Goal: Information Seeking & Learning: Learn about a topic

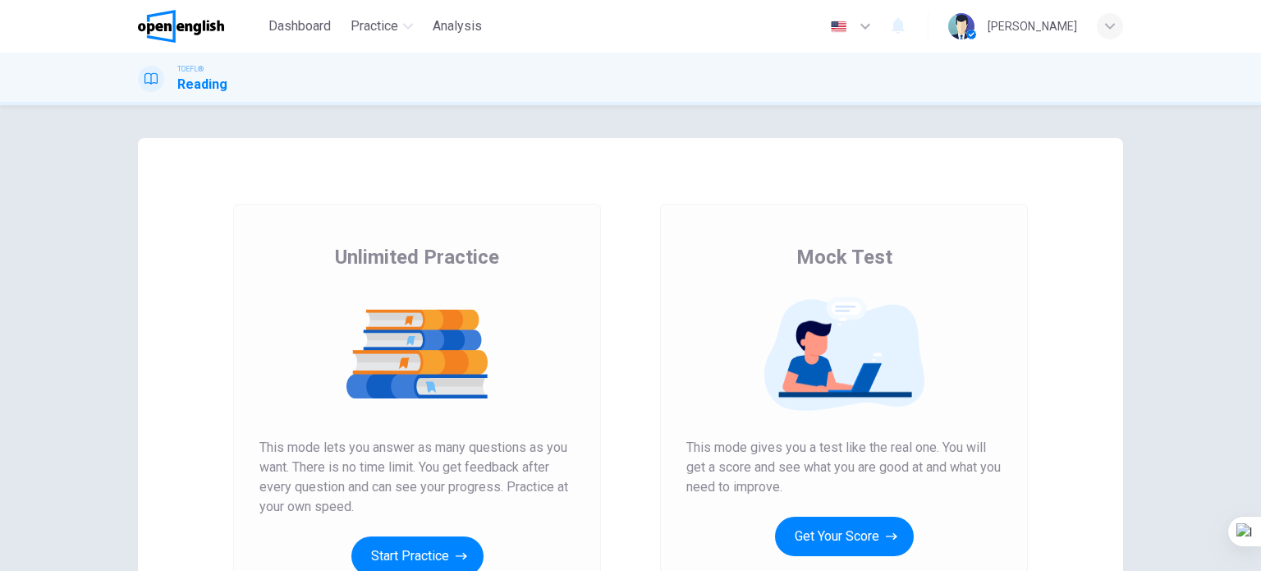
scroll to position [223, 0]
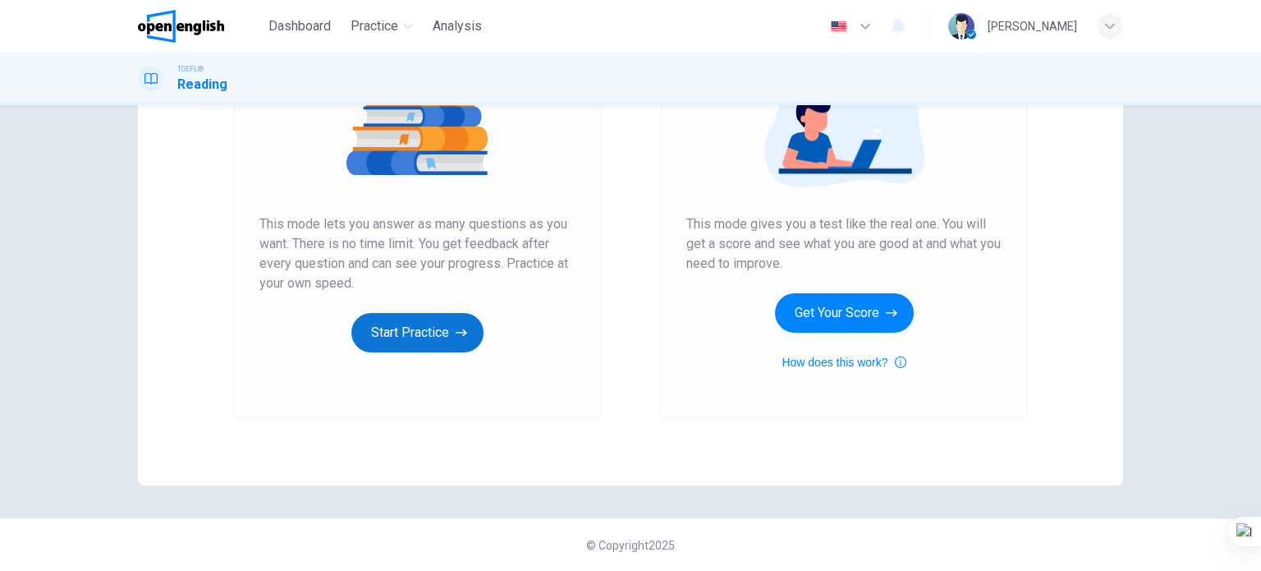
click at [429, 319] on button "Start Practice" at bounding box center [417, 332] width 132 height 39
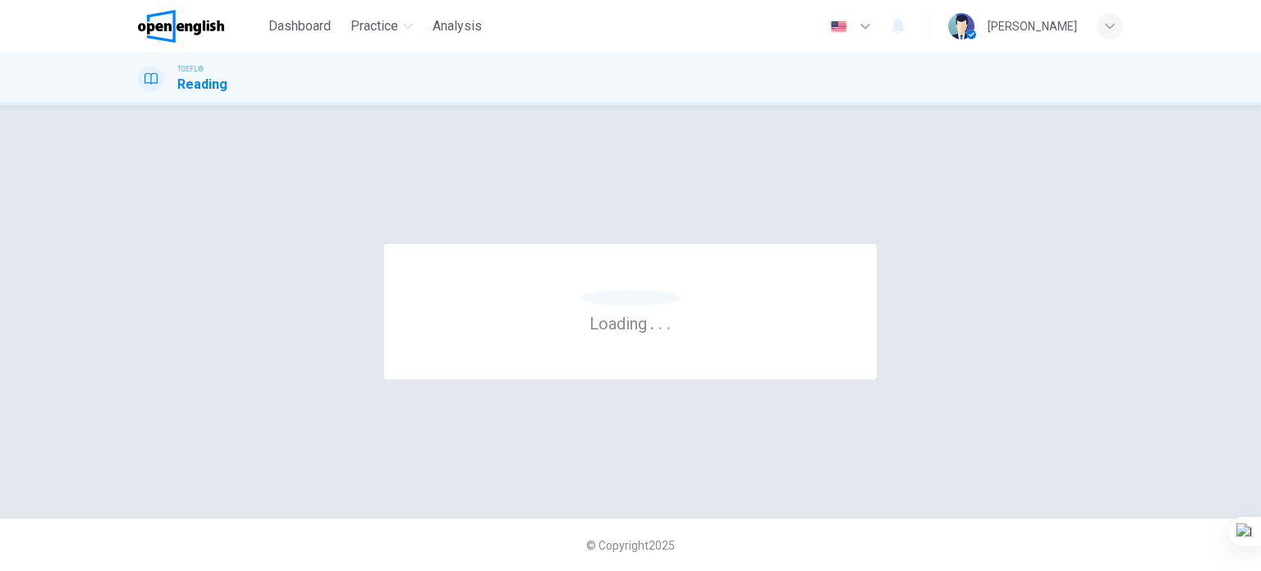
scroll to position [0, 0]
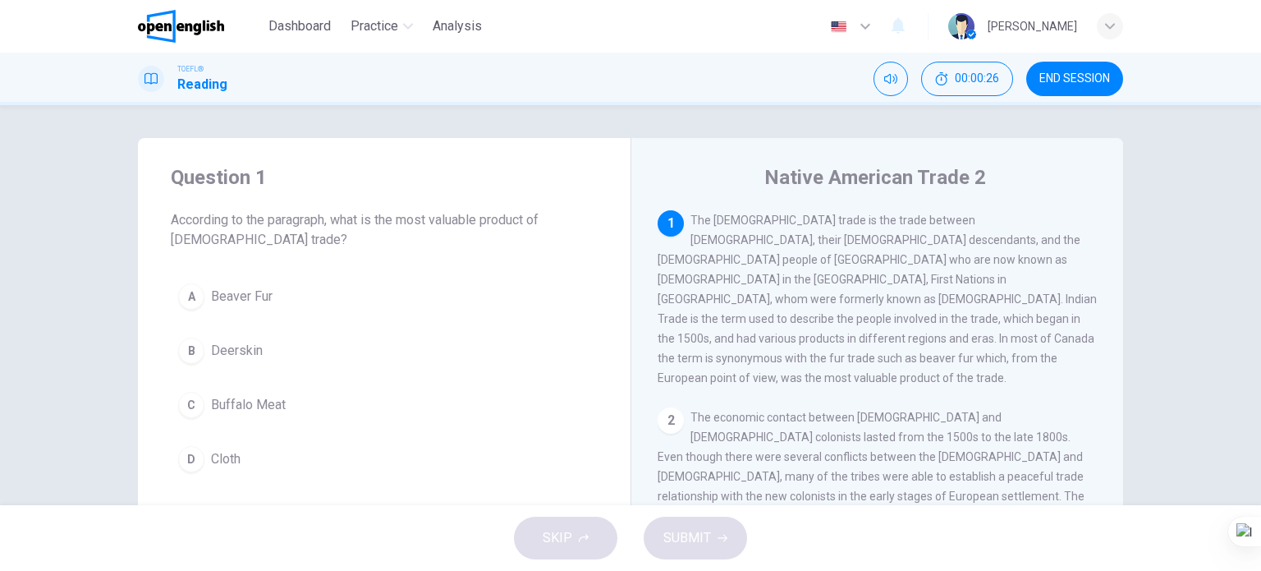
click at [292, 296] on button "A Beaver Fur" at bounding box center [384, 296] width 427 height 41
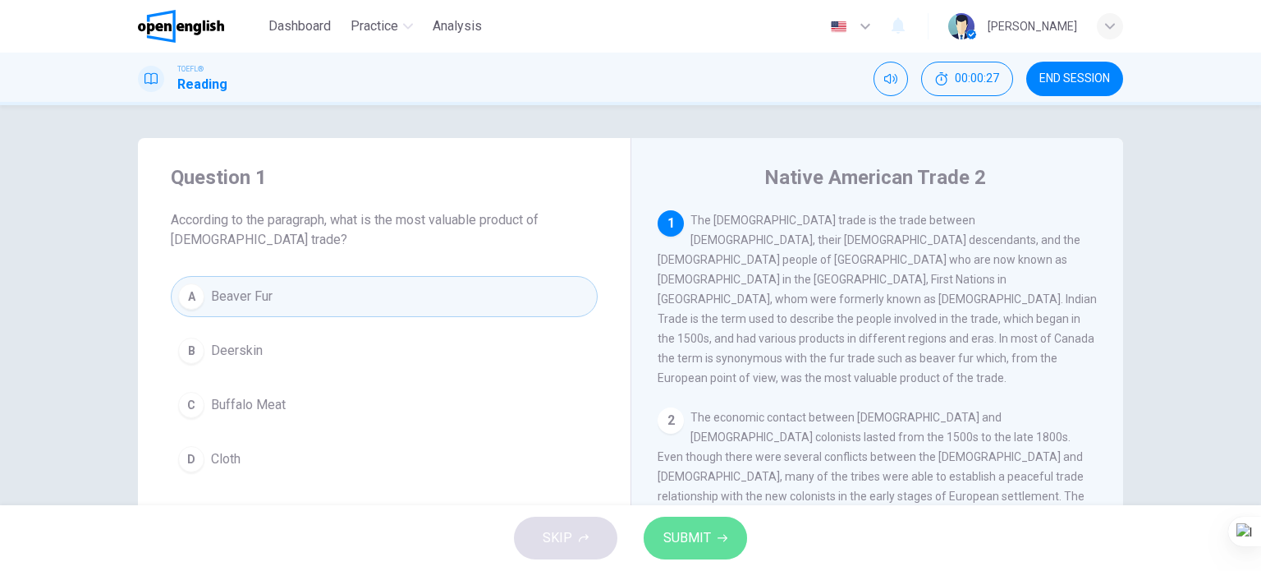
click at [714, 549] on button "SUBMIT" at bounding box center [695, 537] width 103 height 43
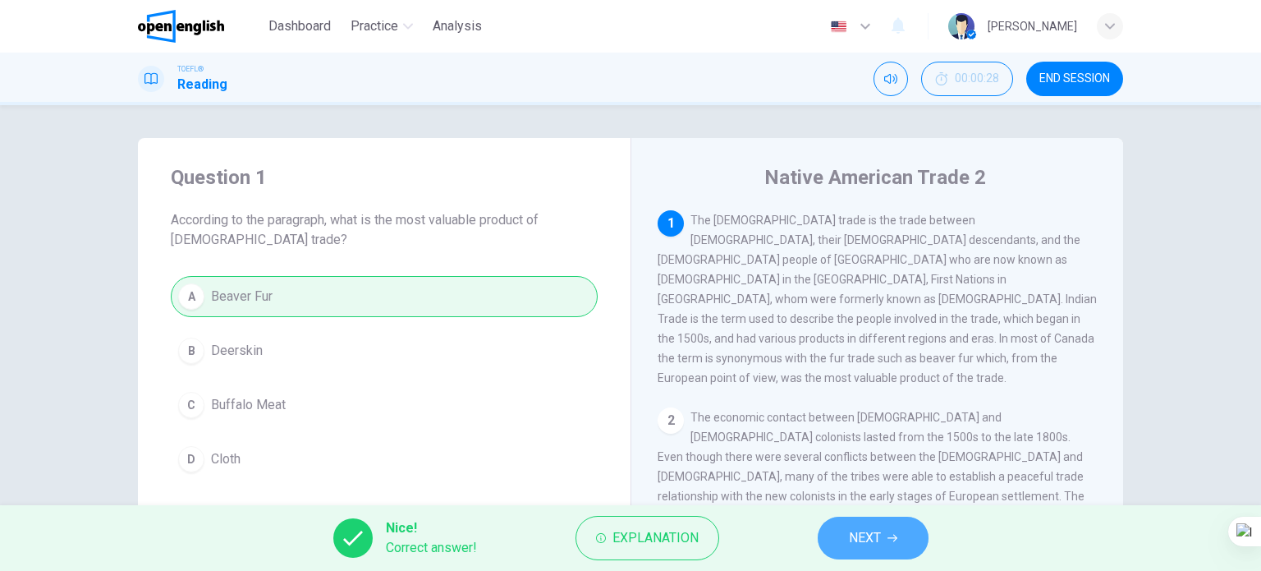
click at [876, 542] on span "NEXT" at bounding box center [865, 537] width 32 height 23
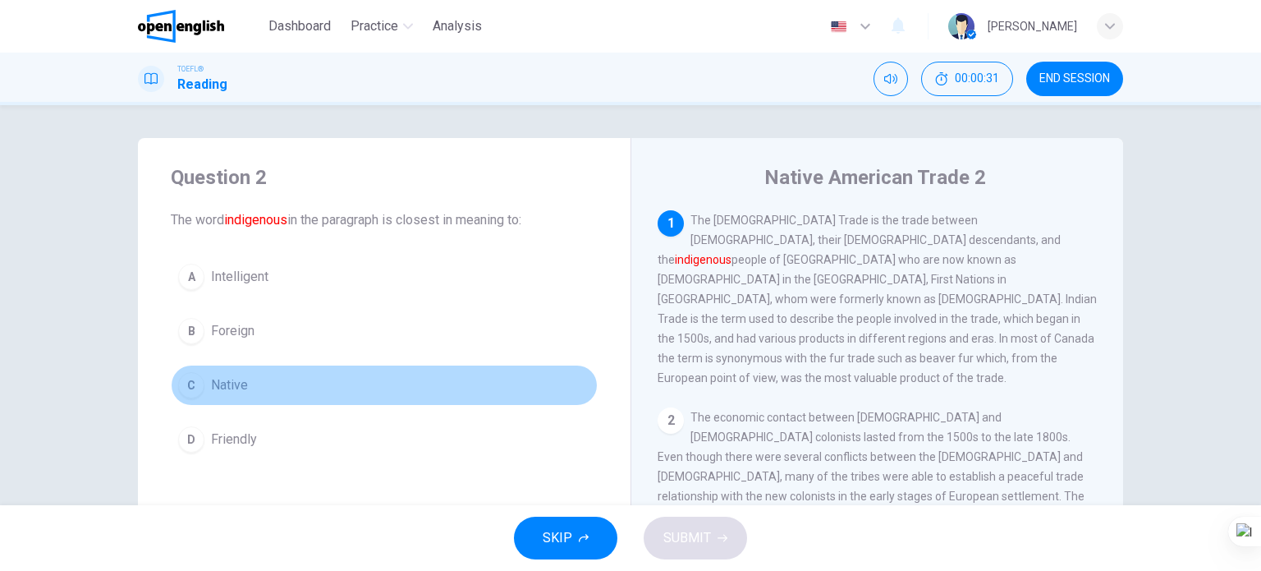
click at [236, 390] on span "Native" at bounding box center [229, 385] width 37 height 20
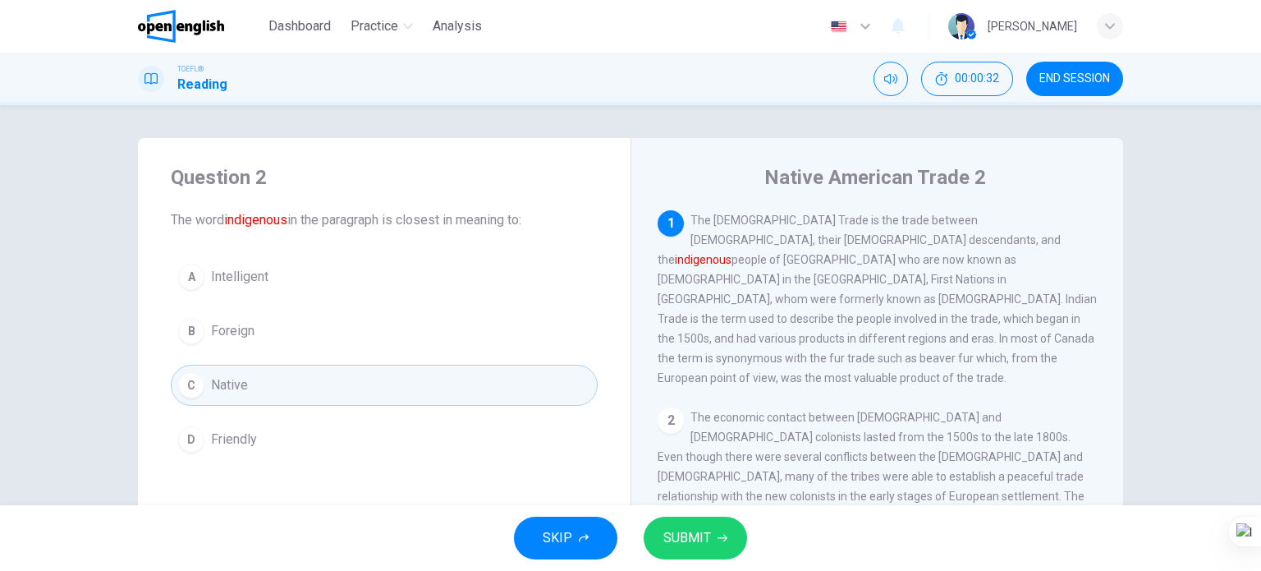
click at [687, 544] on span "SUBMIT" at bounding box center [687, 537] width 48 height 23
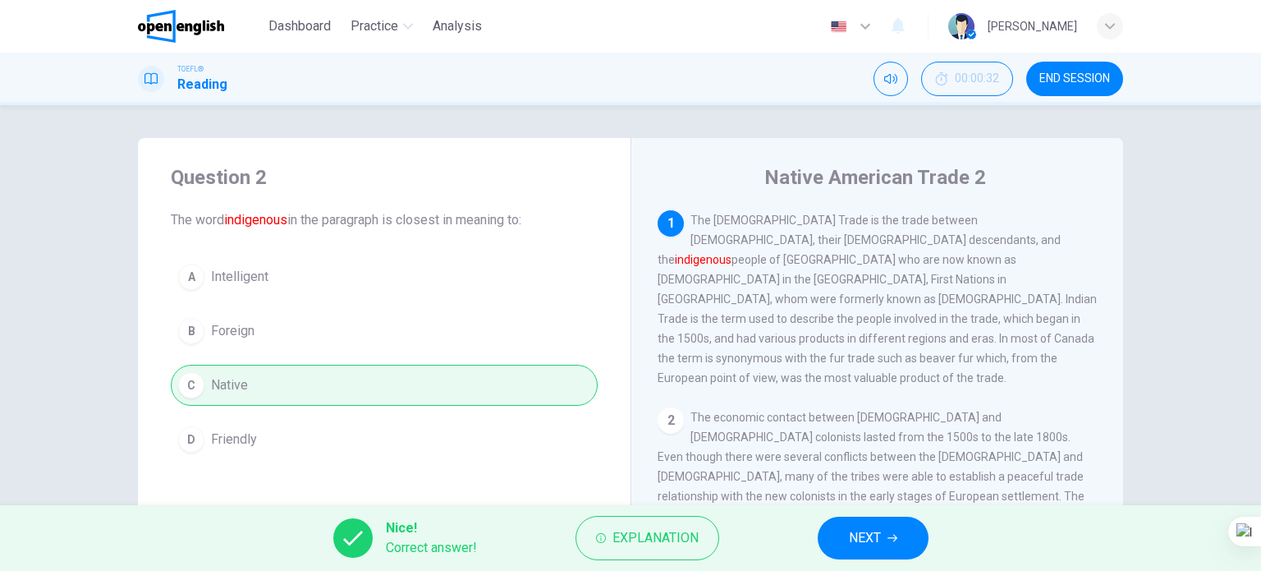
click at [849, 533] on span "NEXT" at bounding box center [865, 537] width 32 height 23
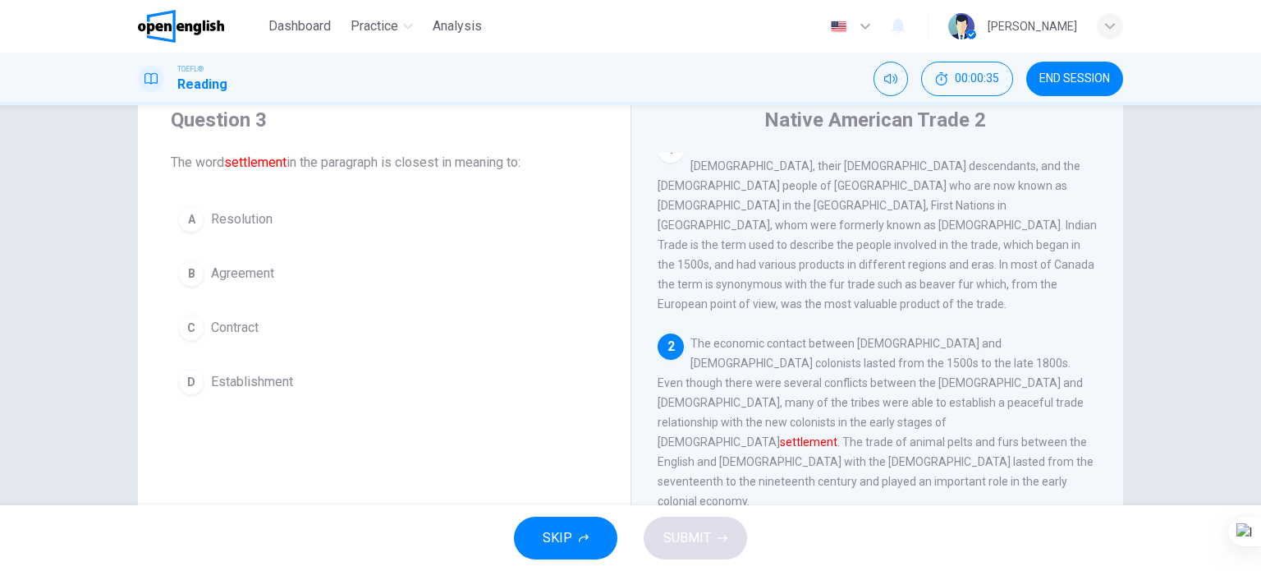
scroll to position [82, 0]
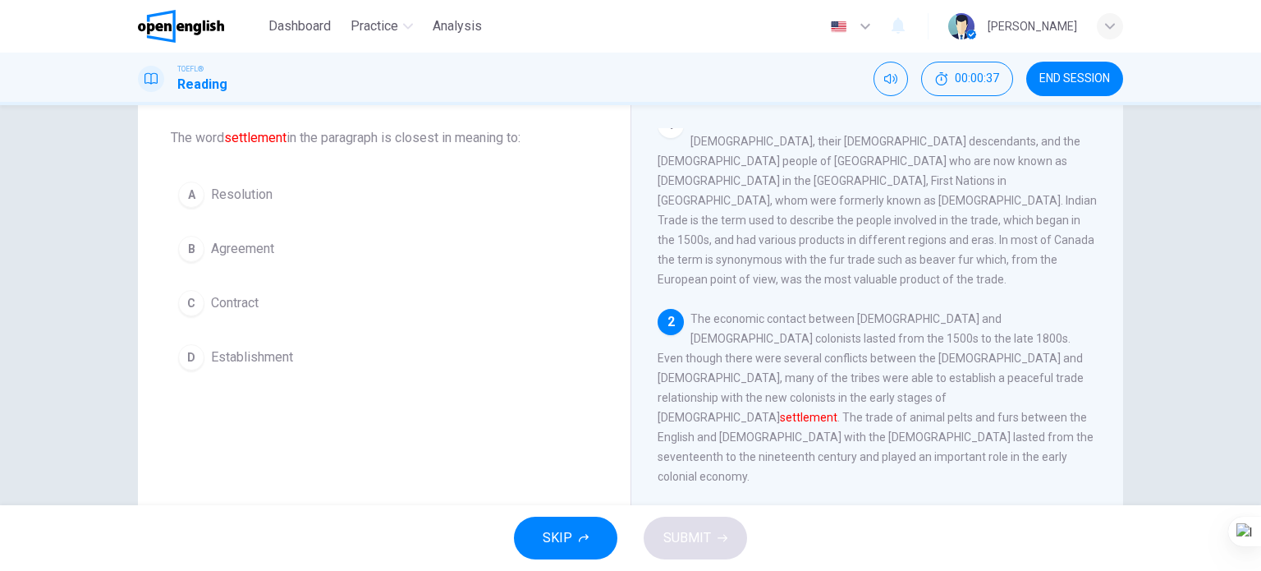
click at [282, 353] on span "Establishment" at bounding box center [252, 357] width 82 height 20
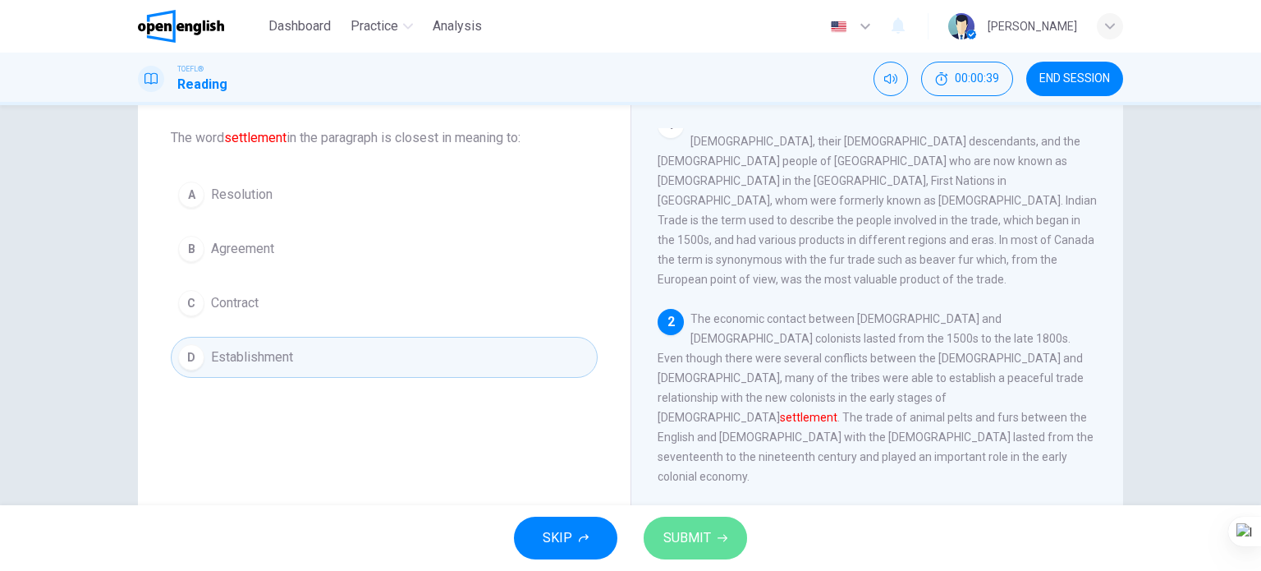
click at [674, 544] on span "SUBMIT" at bounding box center [687, 537] width 48 height 23
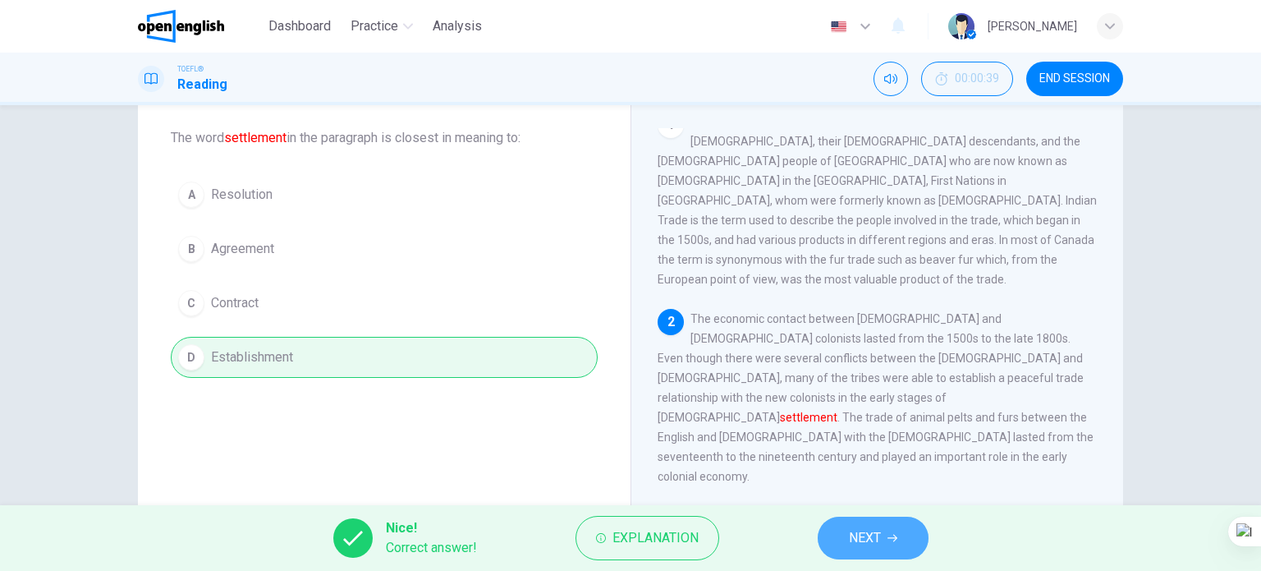
click at [854, 524] on button "NEXT" at bounding box center [873, 537] width 111 height 43
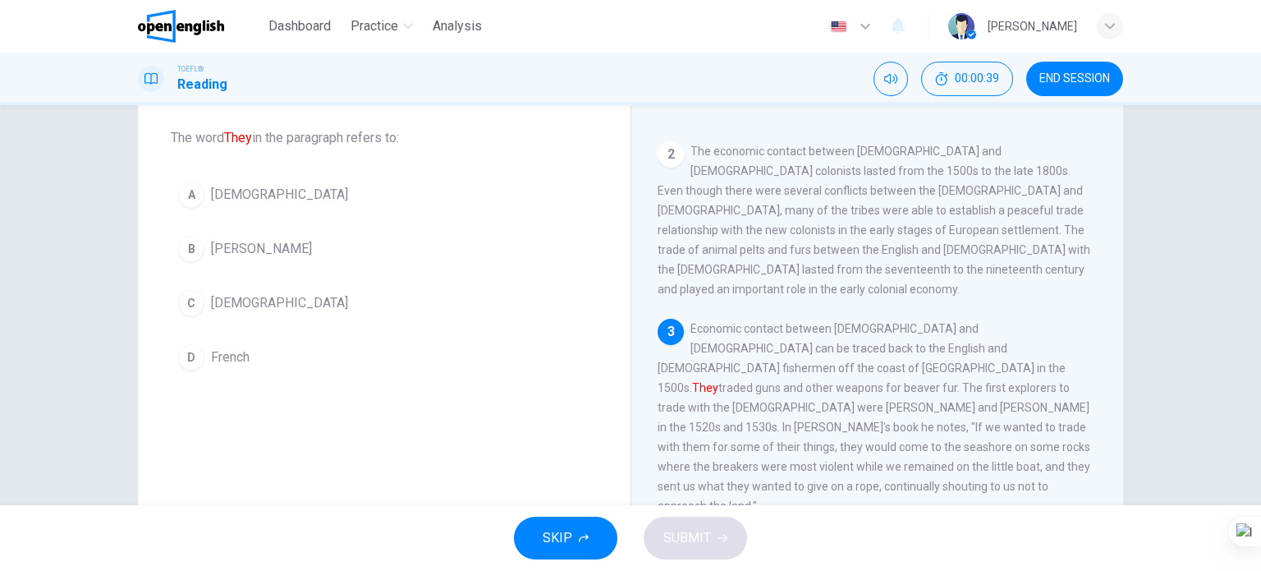
scroll to position [220, 0]
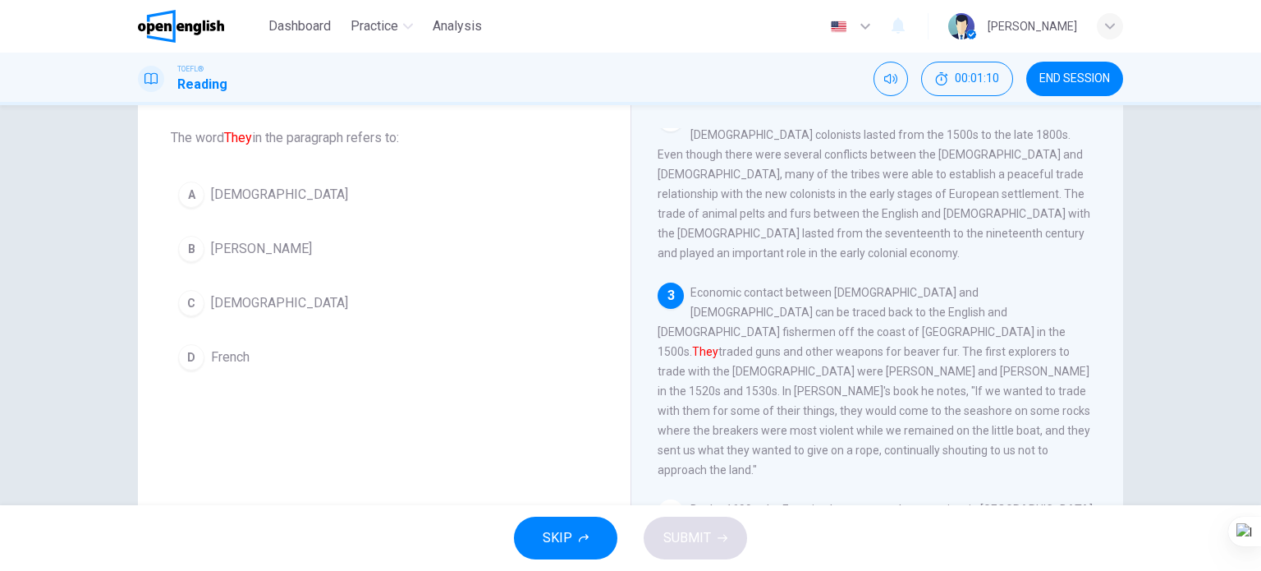
click at [232, 200] on span "[DEMOGRAPHIC_DATA]" at bounding box center [279, 195] width 137 height 20
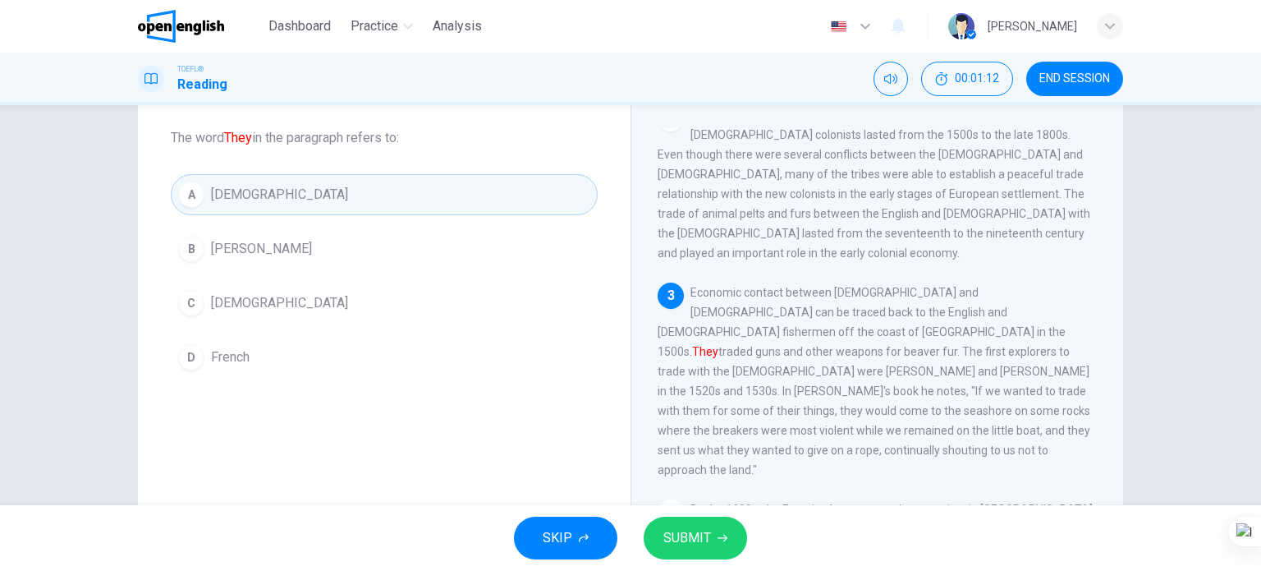
click at [240, 294] on span "[DEMOGRAPHIC_DATA]" at bounding box center [279, 303] width 137 height 20
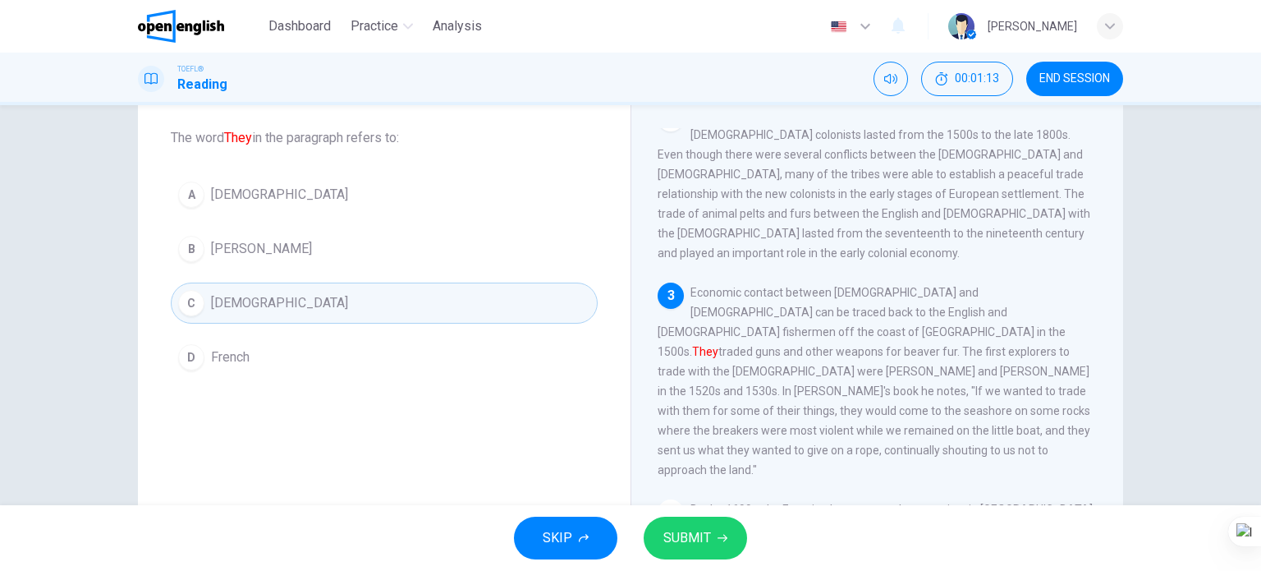
click at [677, 534] on span "SUBMIT" at bounding box center [687, 537] width 48 height 23
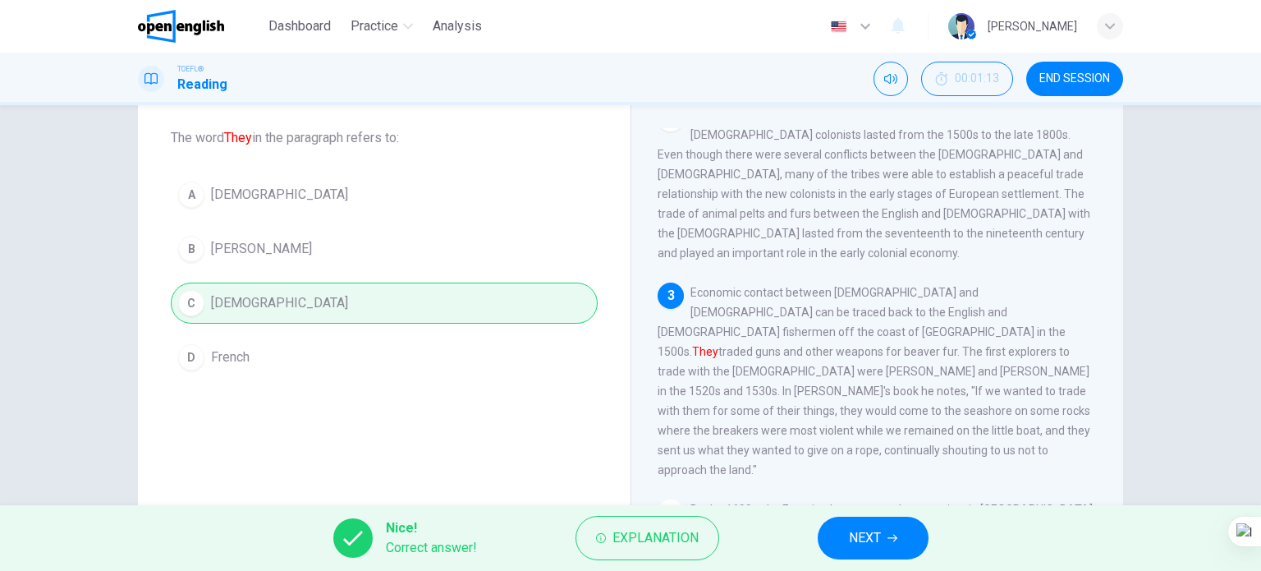
click at [859, 534] on span "NEXT" at bounding box center [865, 537] width 32 height 23
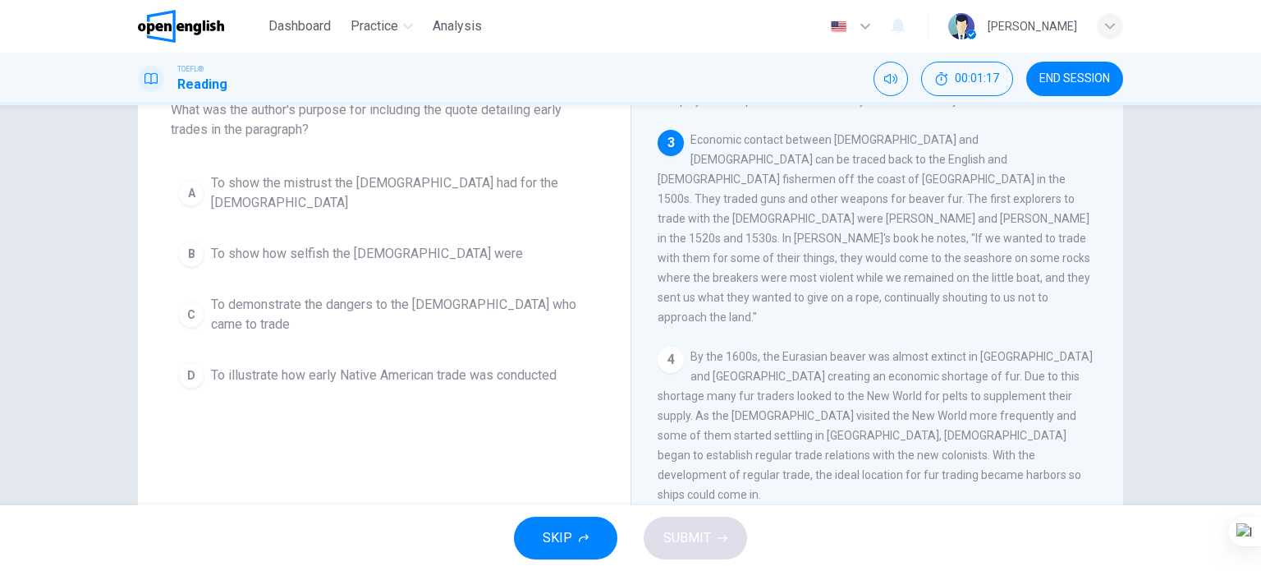
scroll to position [82, 0]
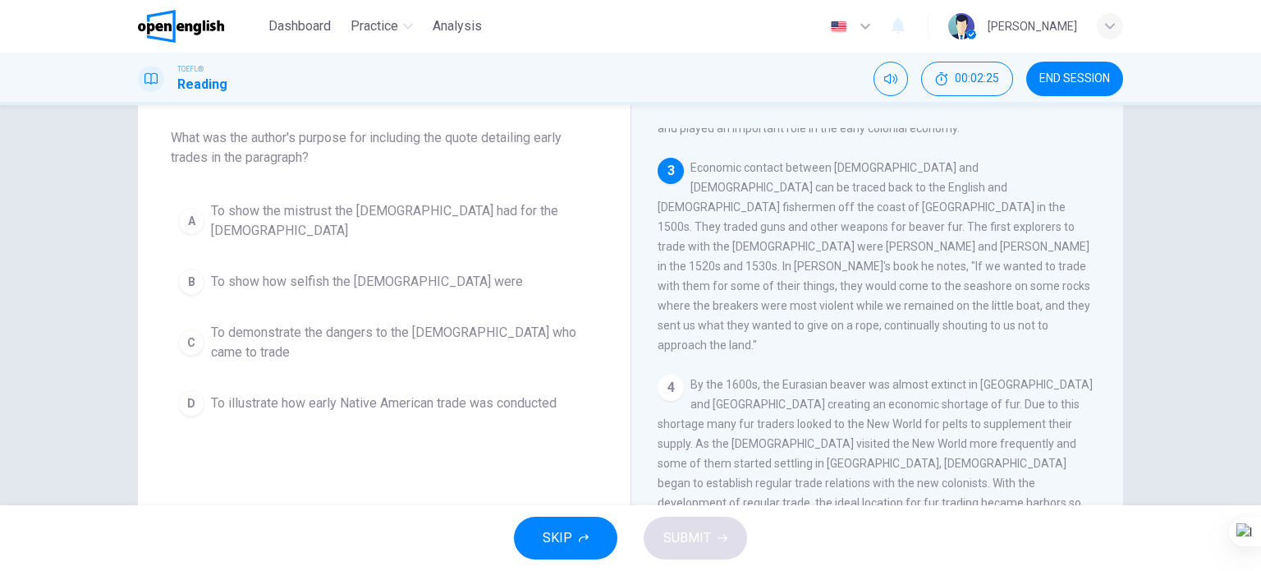
click at [325, 342] on span "To demonstrate the dangers to the [DEMOGRAPHIC_DATA] who came to trade" at bounding box center [400, 342] width 379 height 39
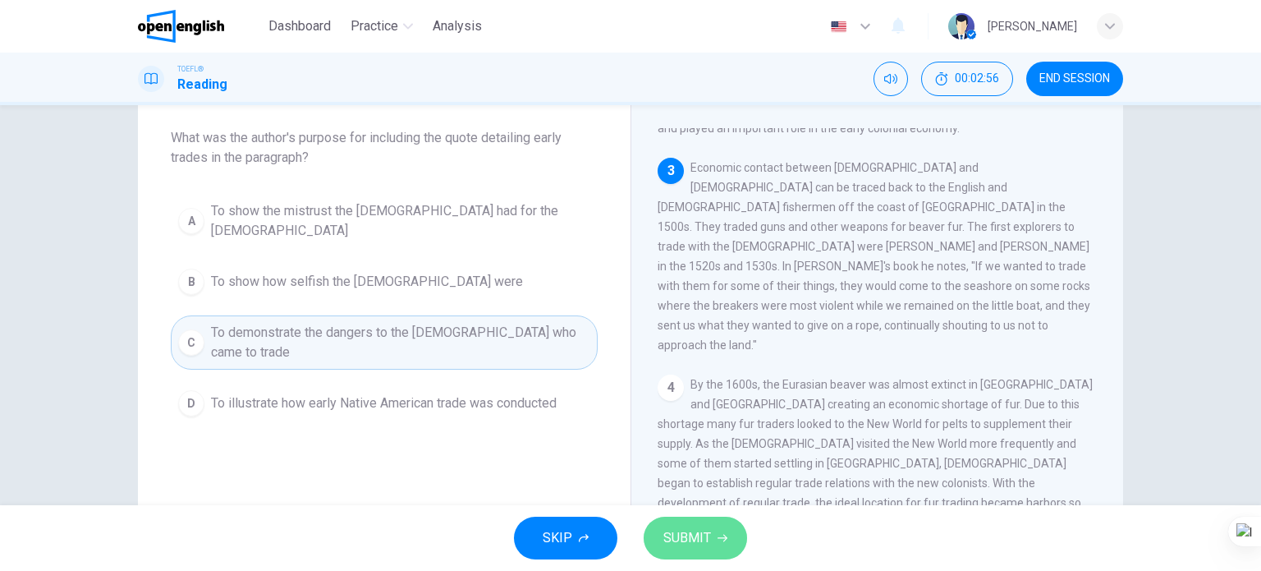
click at [700, 534] on span "SUBMIT" at bounding box center [687, 537] width 48 height 23
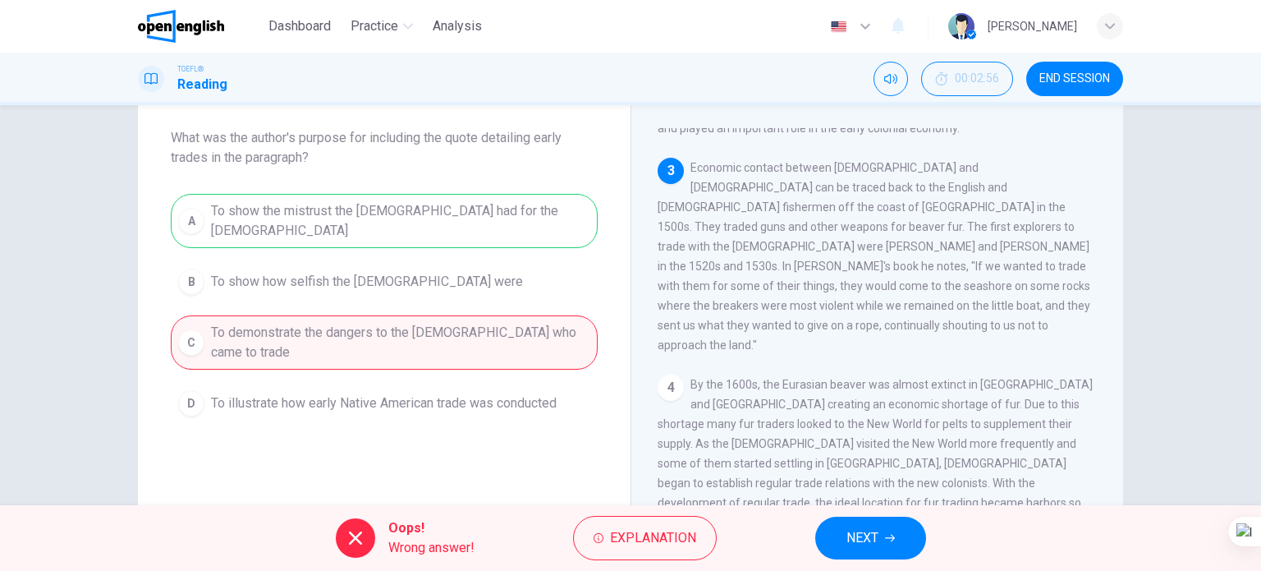
click at [853, 534] on span "NEXT" at bounding box center [862, 537] width 32 height 23
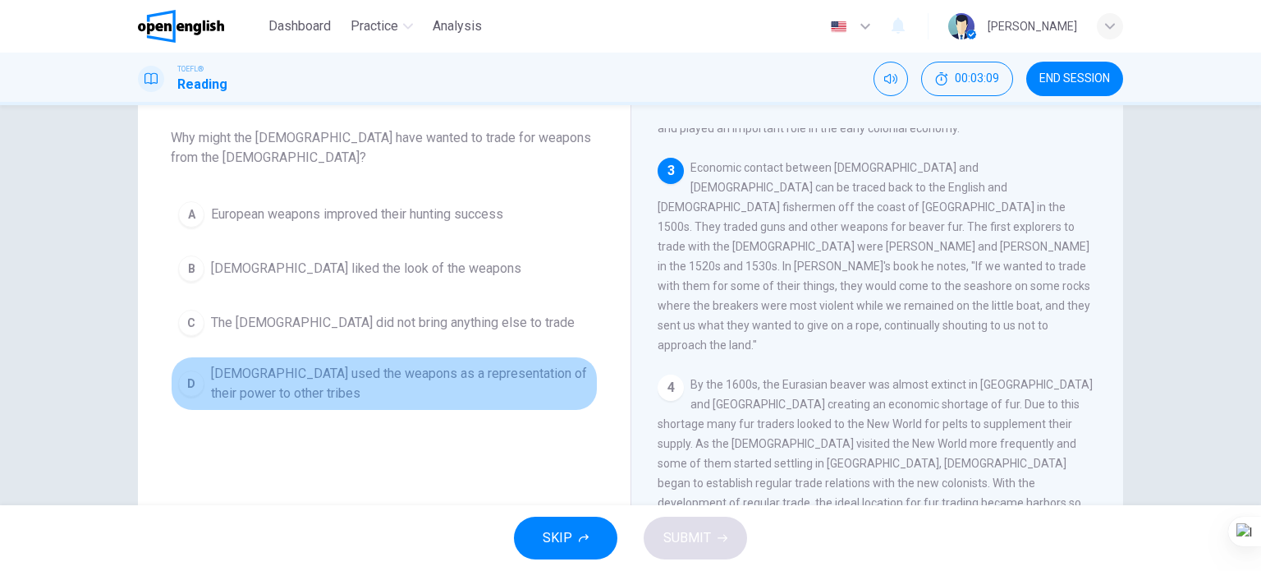
click at [410, 371] on span "[DEMOGRAPHIC_DATA] used the weapons as a representation of their power to other…" at bounding box center [400, 383] width 379 height 39
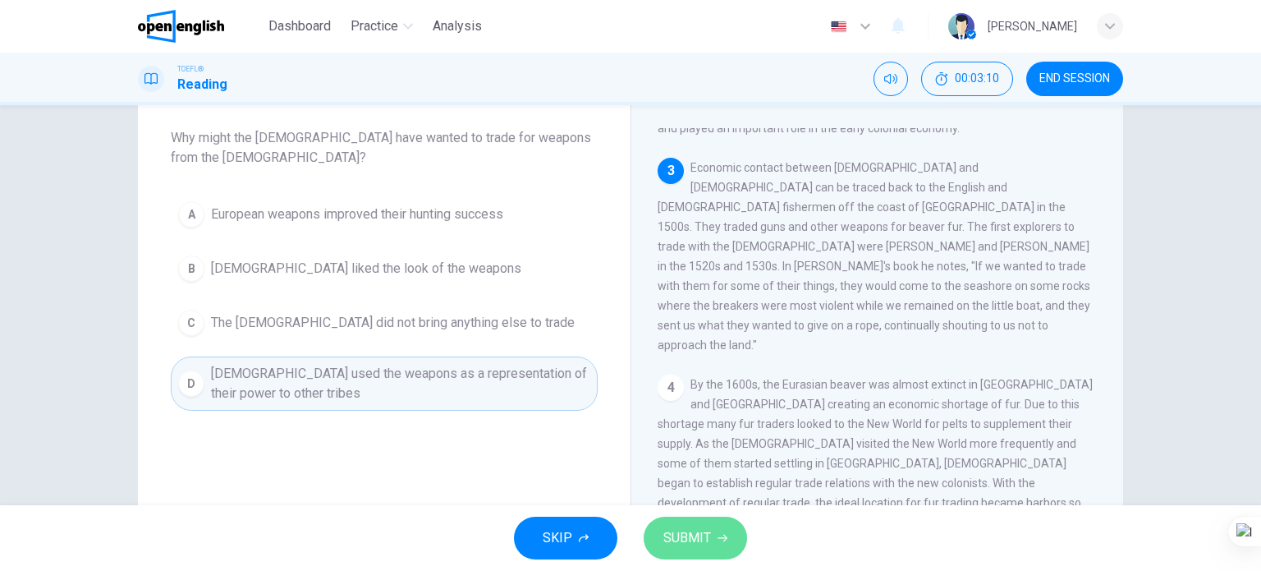
click at [690, 541] on span "SUBMIT" at bounding box center [687, 537] width 48 height 23
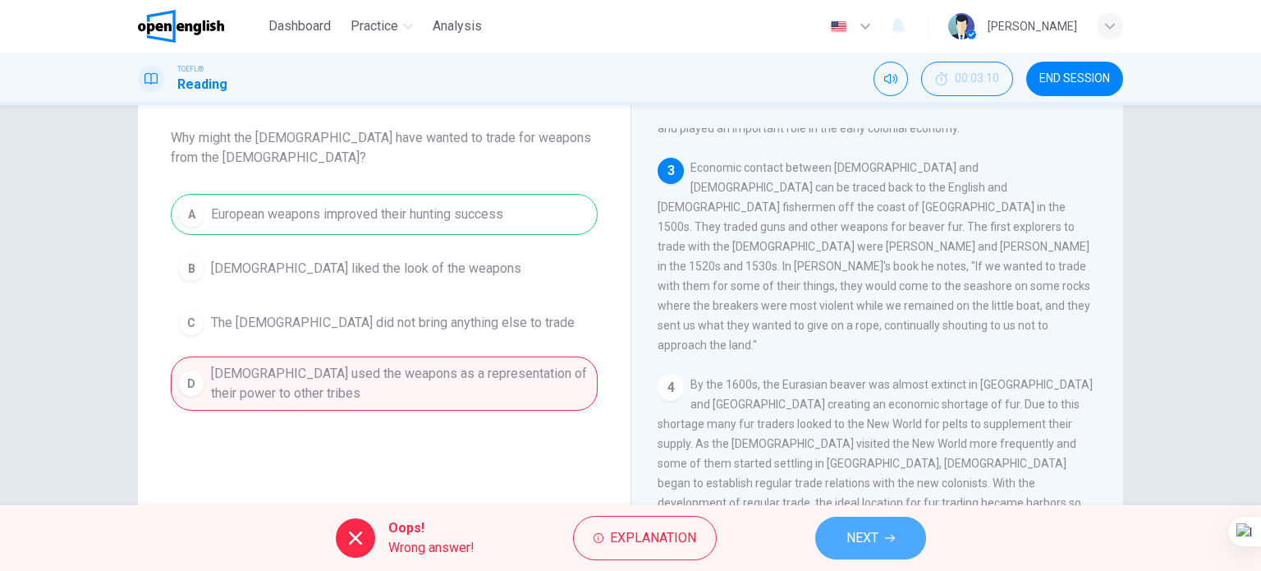
click at [872, 538] on span "NEXT" at bounding box center [862, 537] width 32 height 23
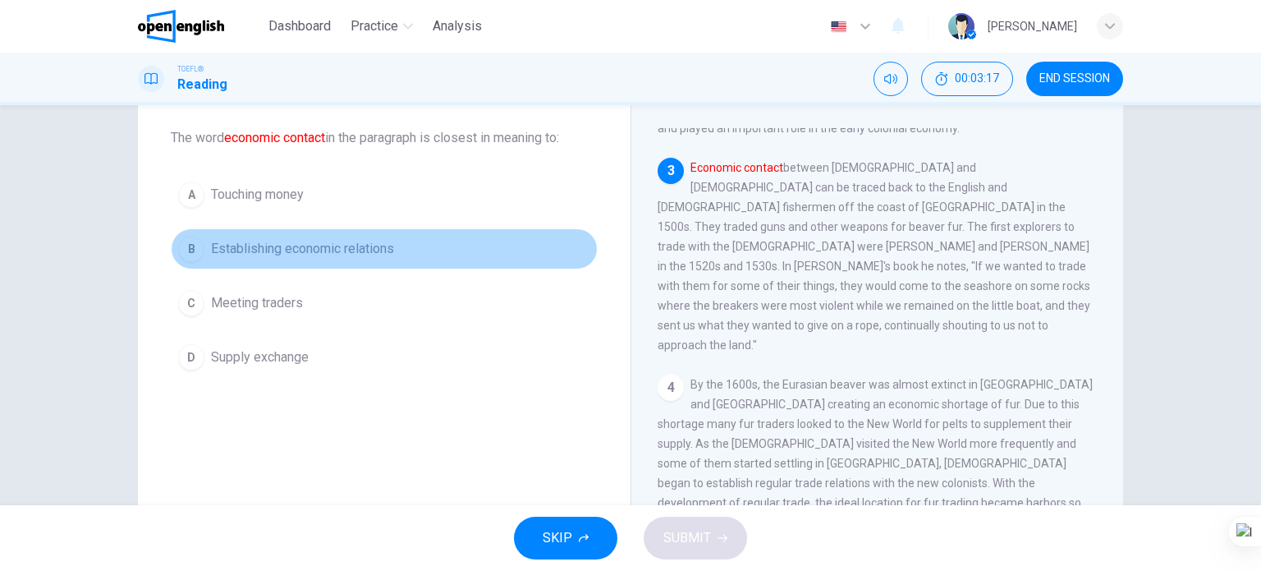
click at [268, 249] on span "Establishing economic relations" at bounding box center [302, 249] width 183 height 20
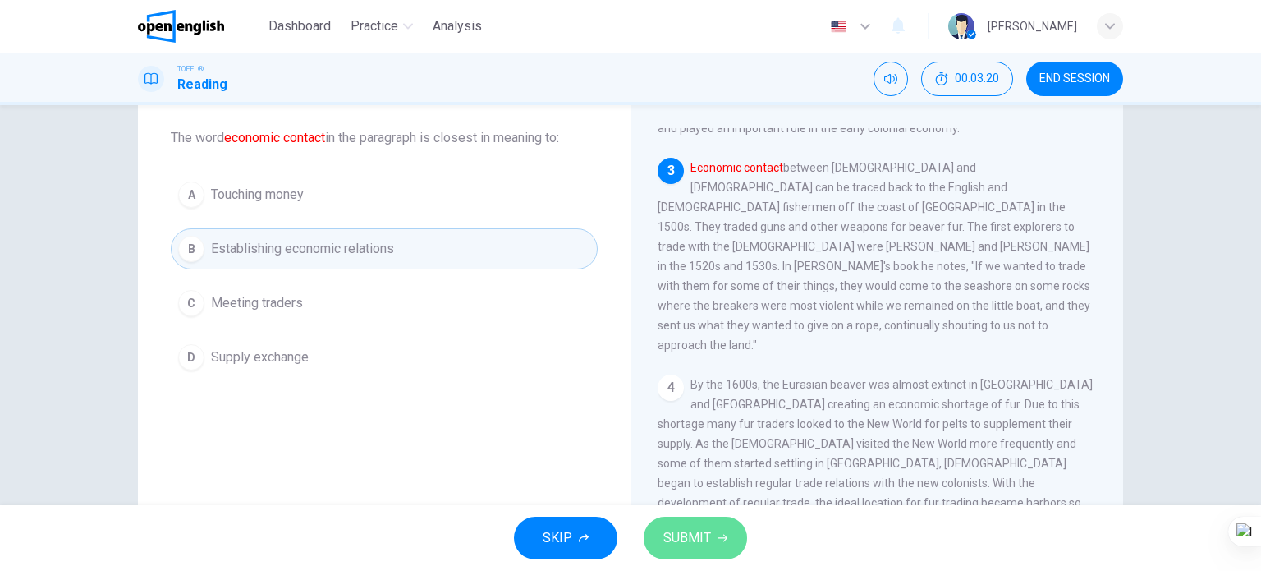
click at [701, 530] on span "SUBMIT" at bounding box center [687, 537] width 48 height 23
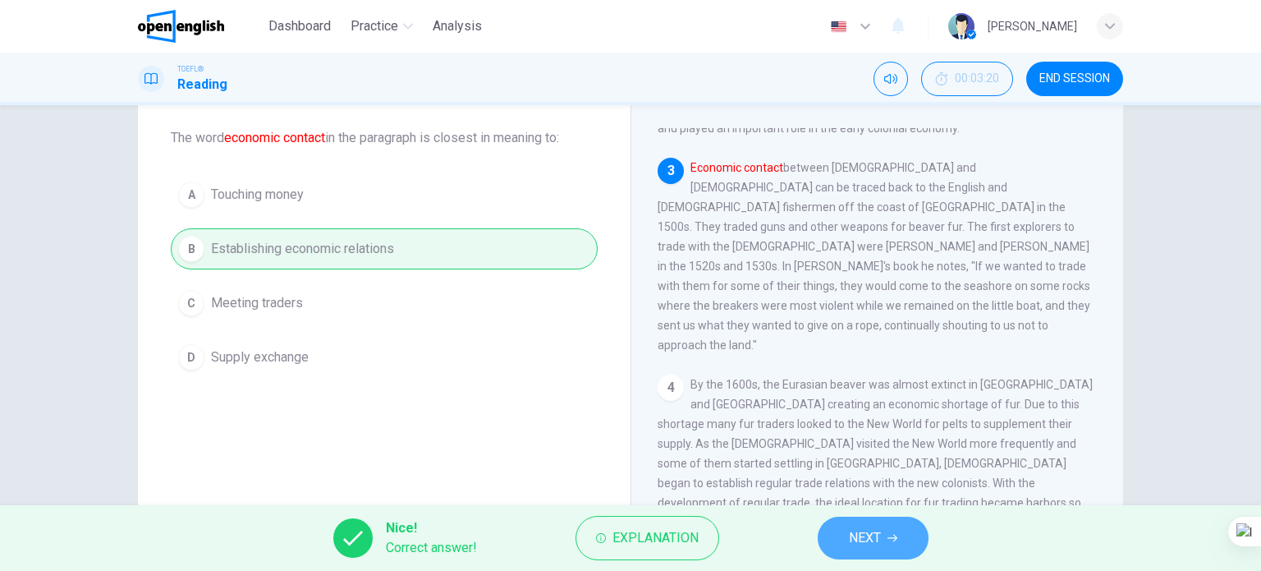
click at [831, 532] on button "NEXT" at bounding box center [873, 537] width 111 height 43
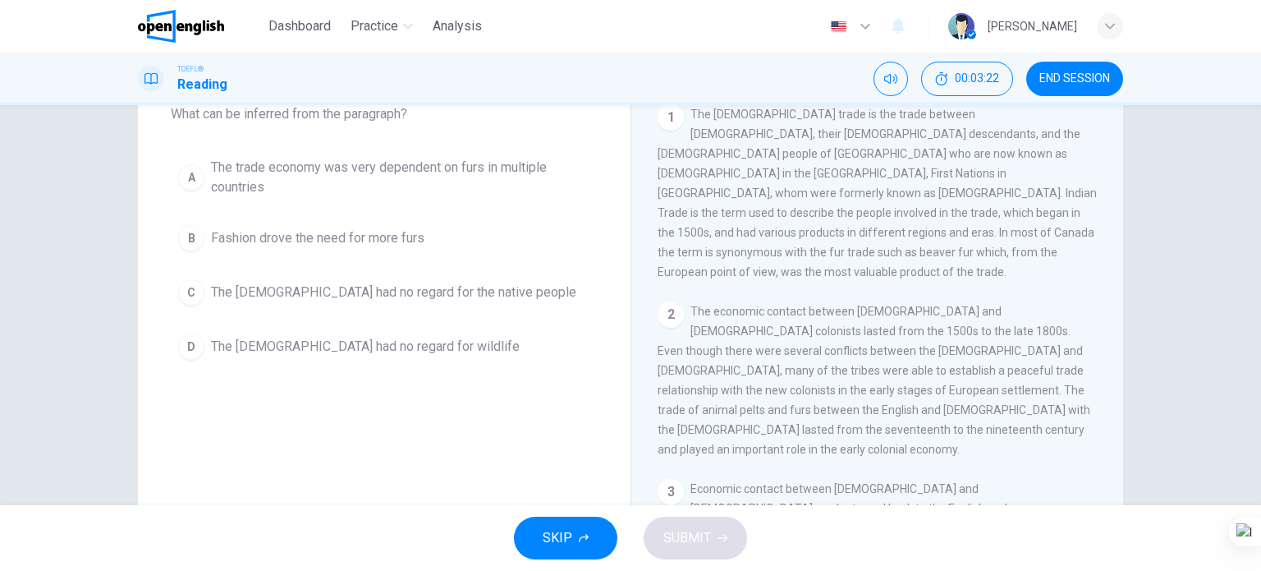
scroll to position [0, 0]
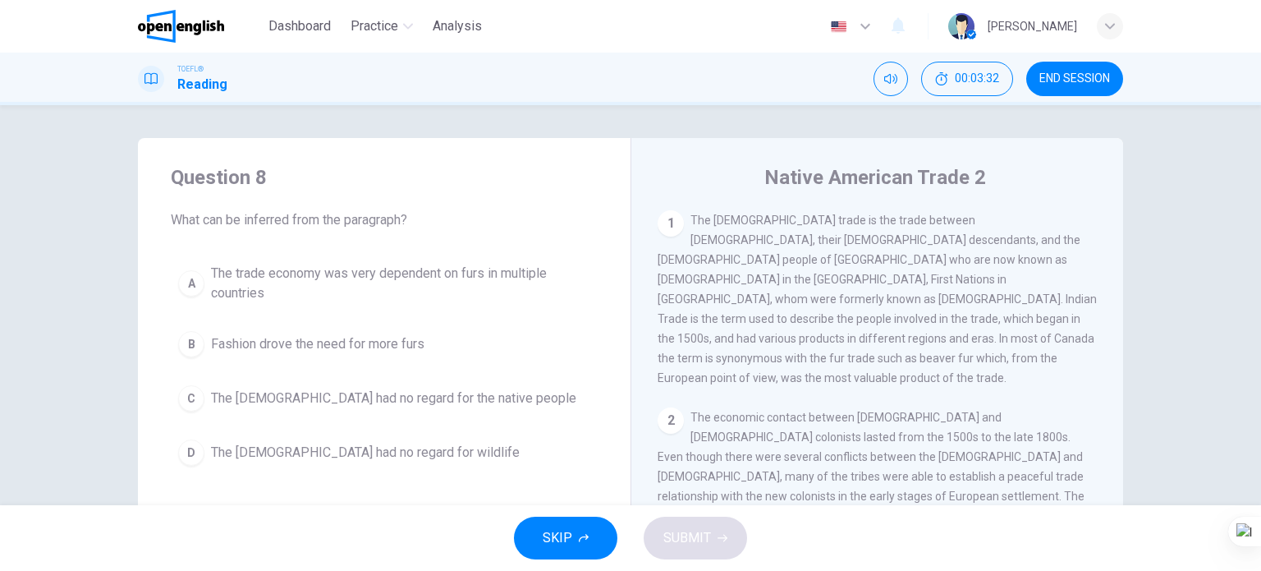
click at [260, 280] on span "The trade economy was very dependent on furs in multiple countries" at bounding box center [400, 283] width 379 height 39
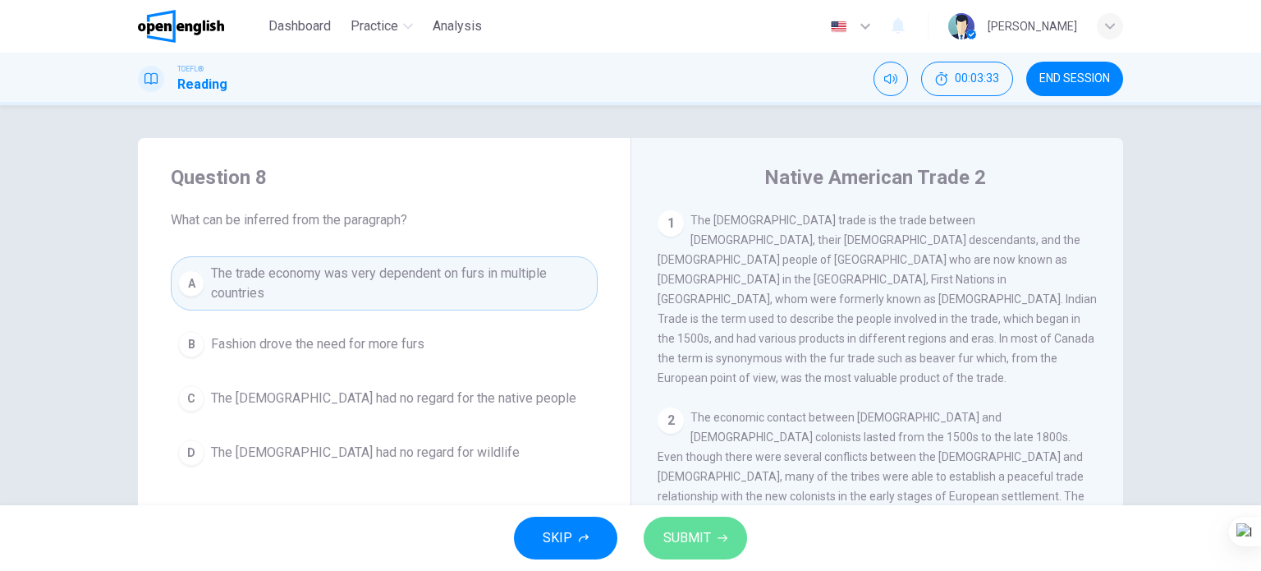
click at [679, 530] on span "SUBMIT" at bounding box center [687, 537] width 48 height 23
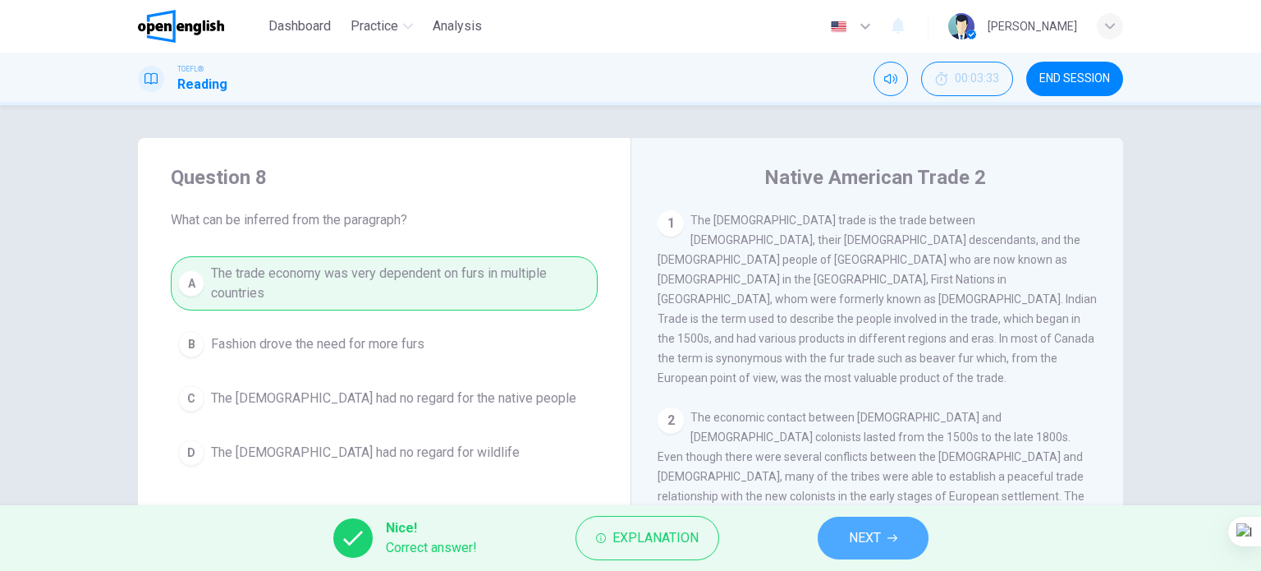
click at [825, 531] on button "NEXT" at bounding box center [873, 537] width 111 height 43
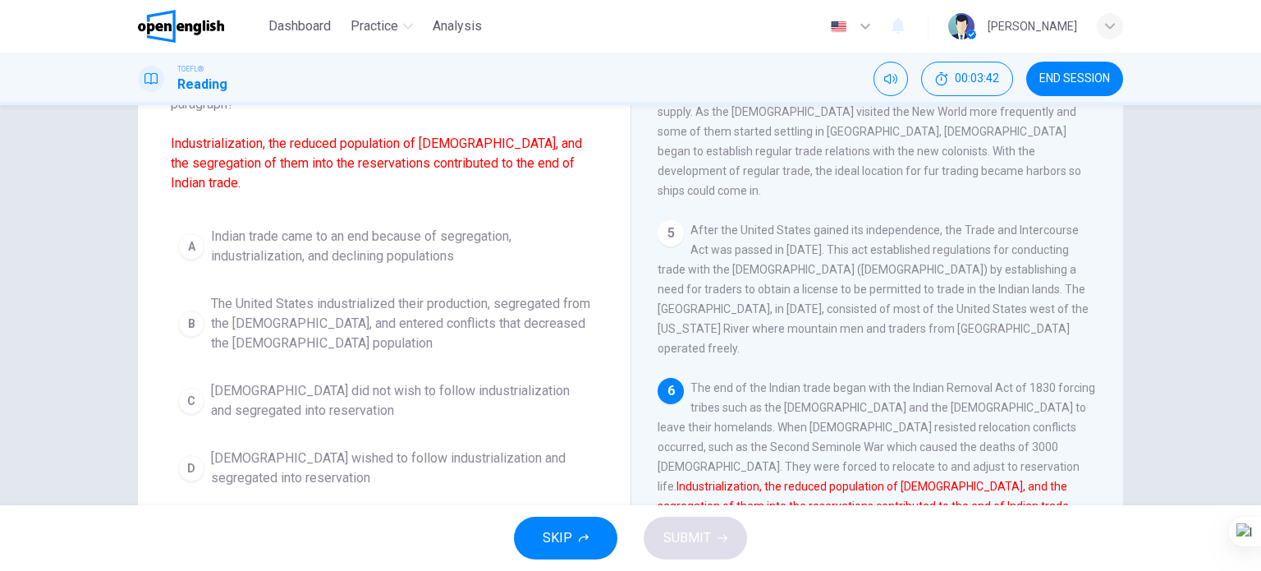
scroll to position [164, 0]
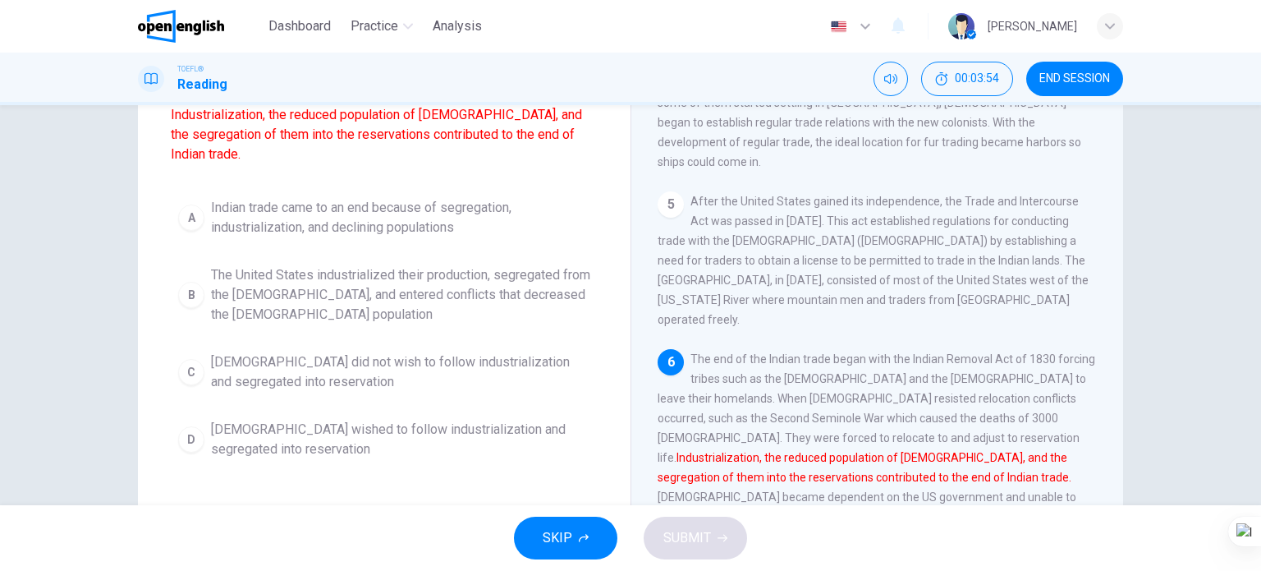
click at [333, 225] on span "Indian trade came to an end because of segregation, industrialization, and decl…" at bounding box center [400, 217] width 379 height 39
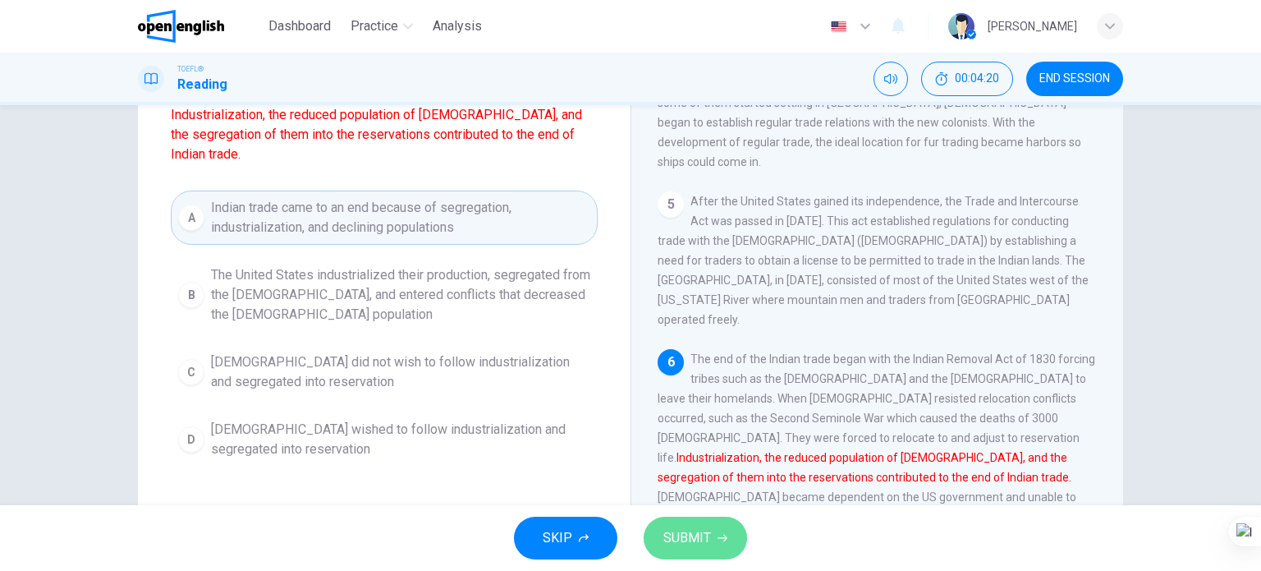
click at [673, 531] on span "SUBMIT" at bounding box center [687, 537] width 48 height 23
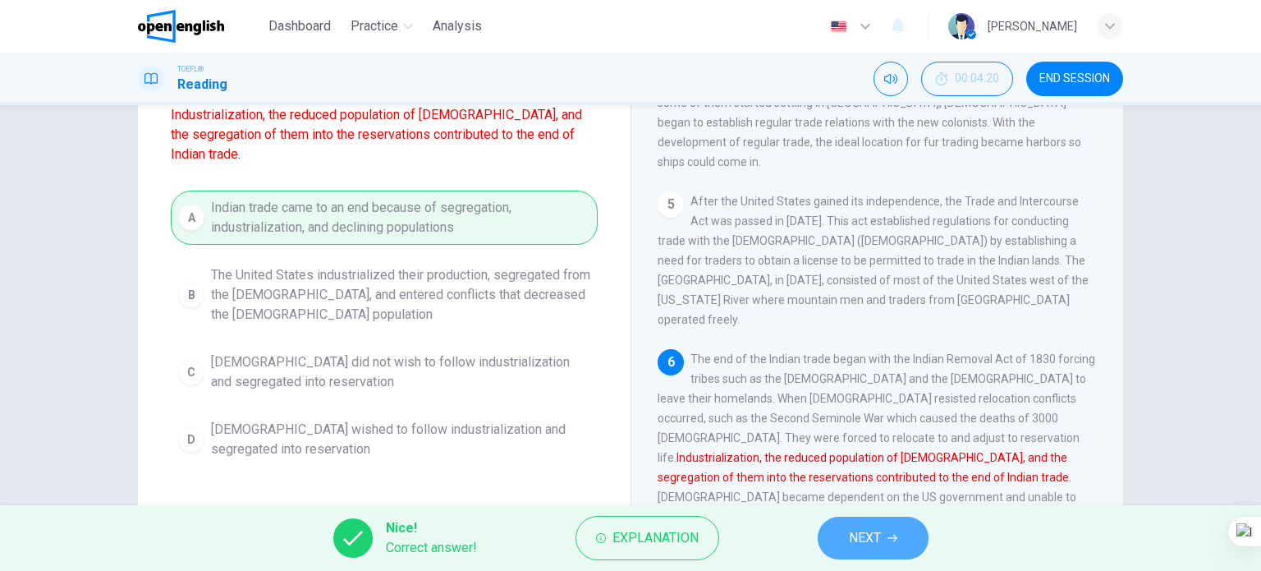
click at [863, 523] on button "NEXT" at bounding box center [873, 537] width 111 height 43
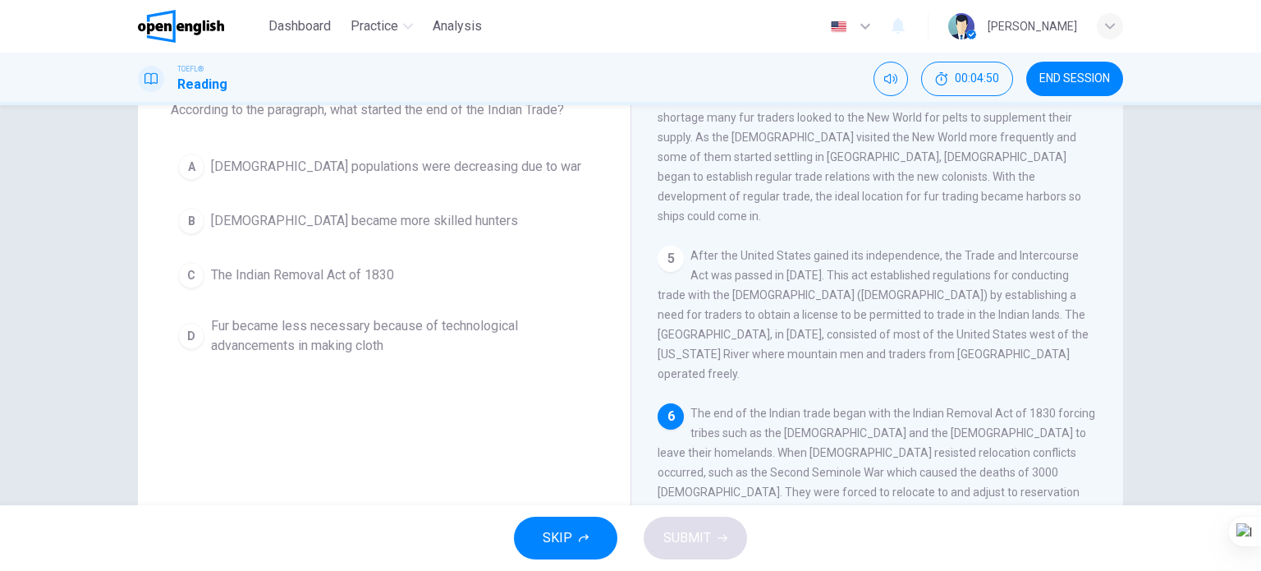
scroll to position [82, 0]
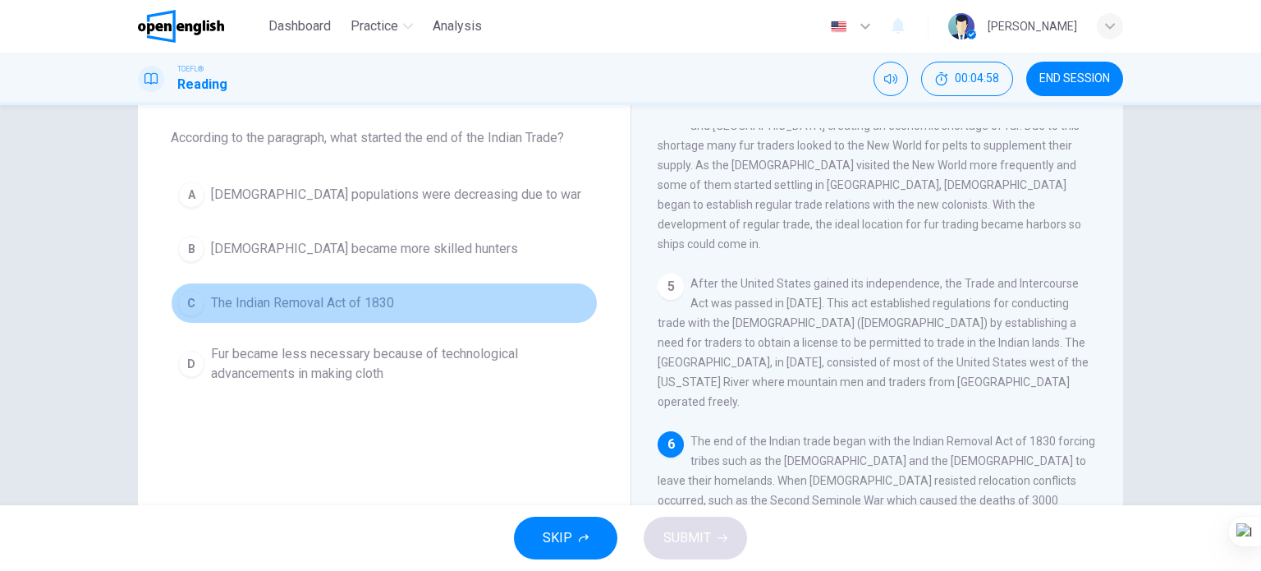
click at [337, 305] on span "The Indian Removal Act of 1830" at bounding box center [302, 303] width 183 height 20
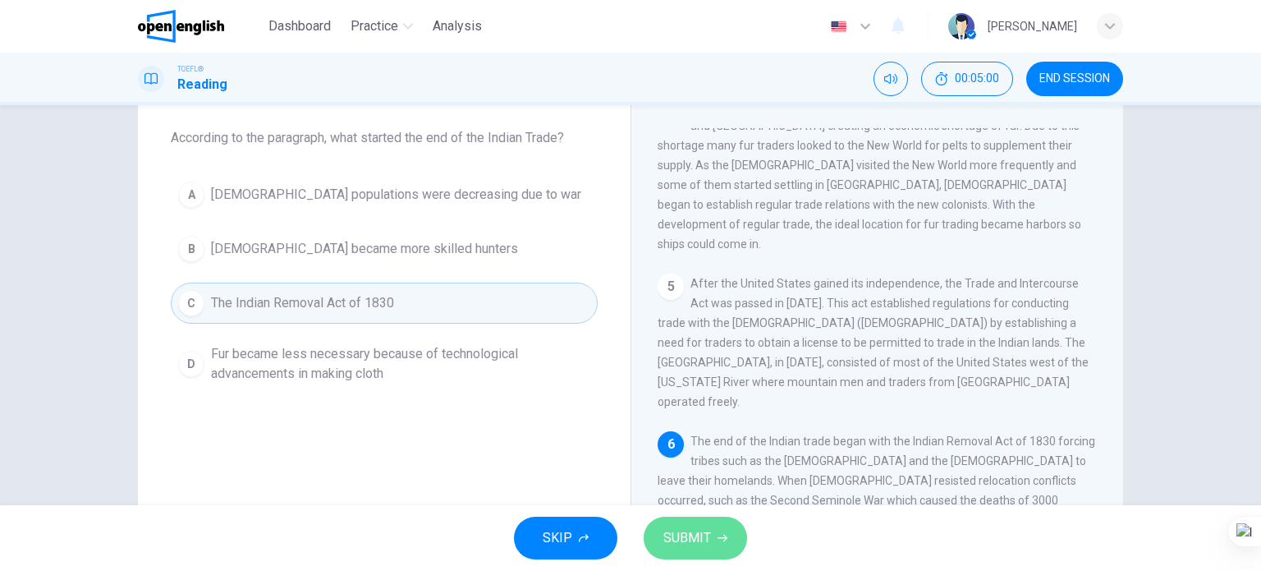
click at [696, 526] on span "SUBMIT" at bounding box center [687, 537] width 48 height 23
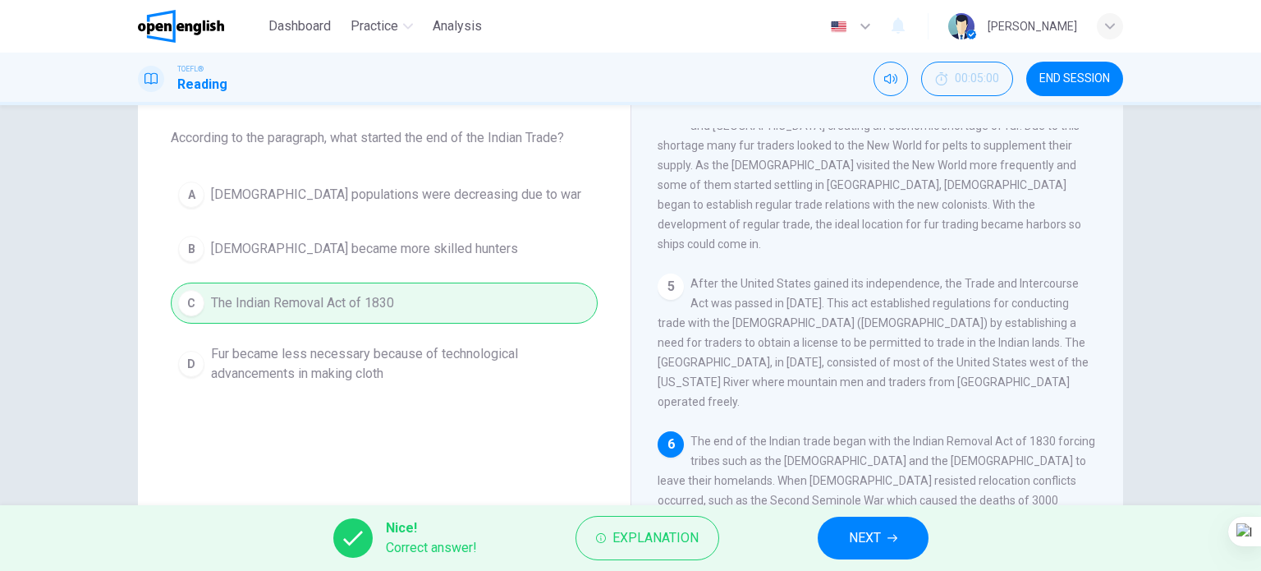
click at [869, 538] on span "NEXT" at bounding box center [865, 537] width 32 height 23
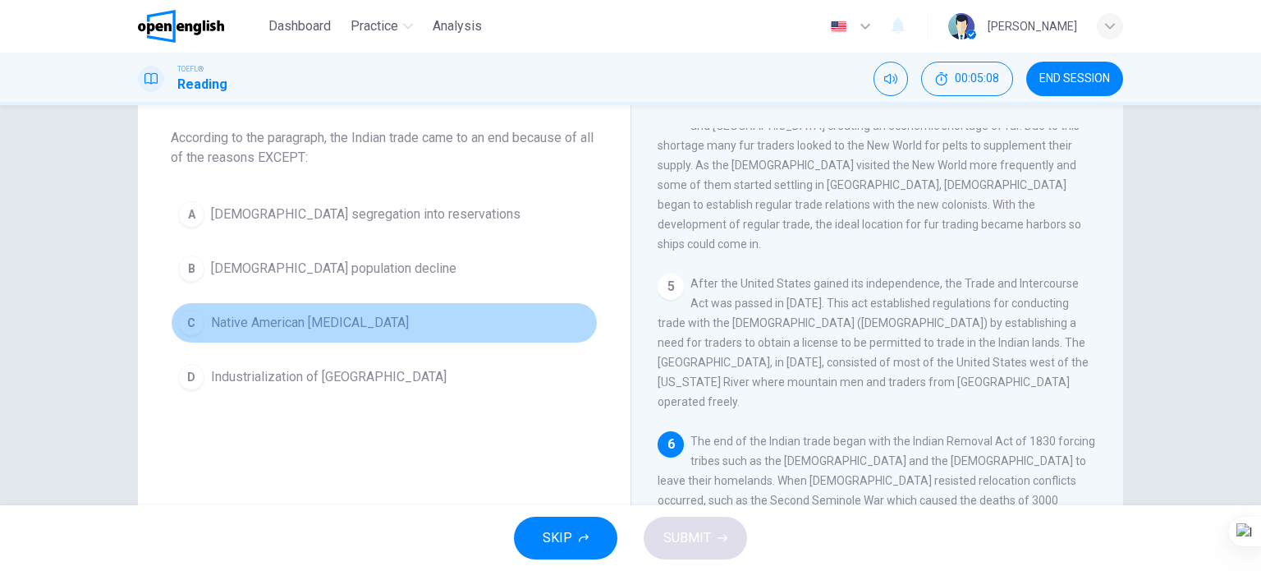
click at [305, 328] on span "Native American [MEDICAL_DATA]" at bounding box center [310, 323] width 198 height 20
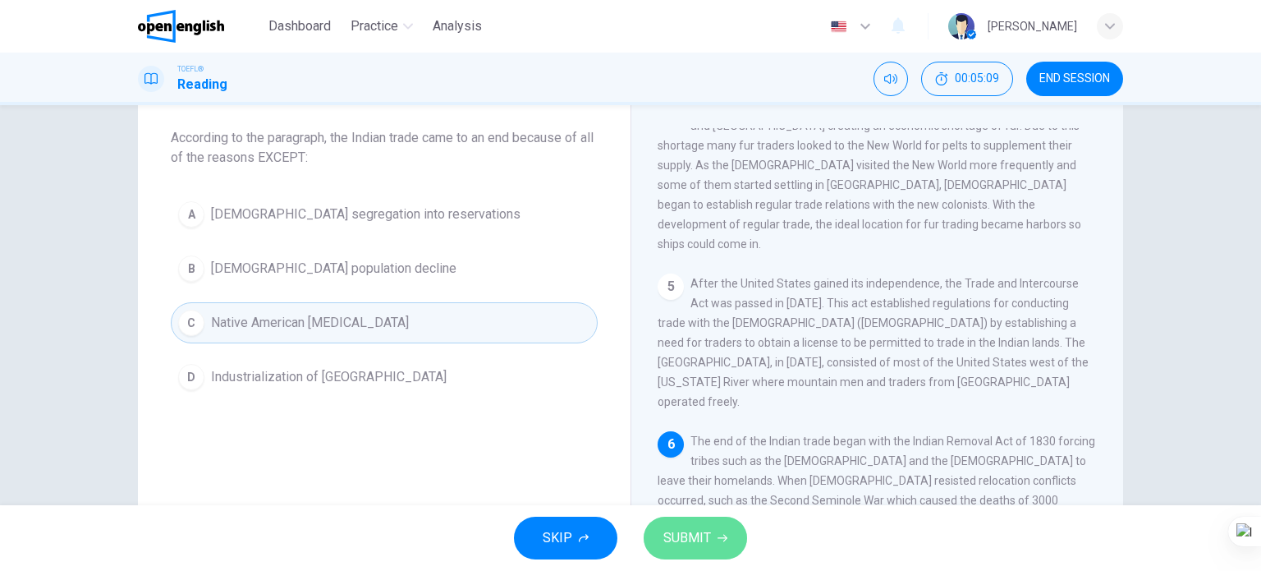
click at [693, 539] on span "SUBMIT" at bounding box center [687, 537] width 48 height 23
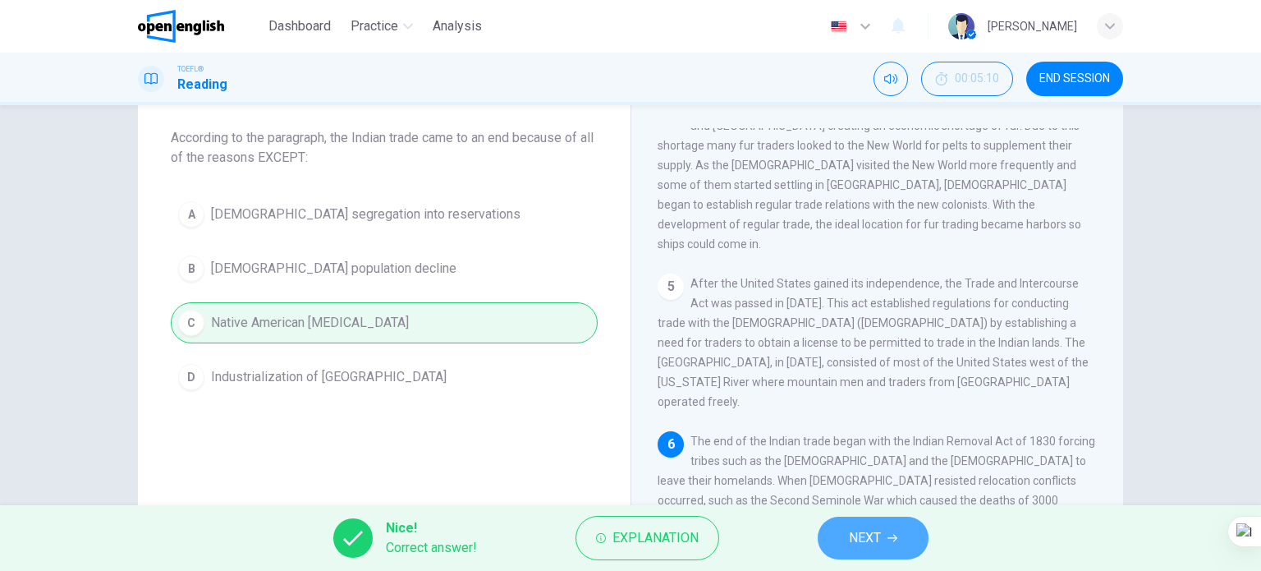
click at [879, 522] on button "NEXT" at bounding box center [873, 537] width 111 height 43
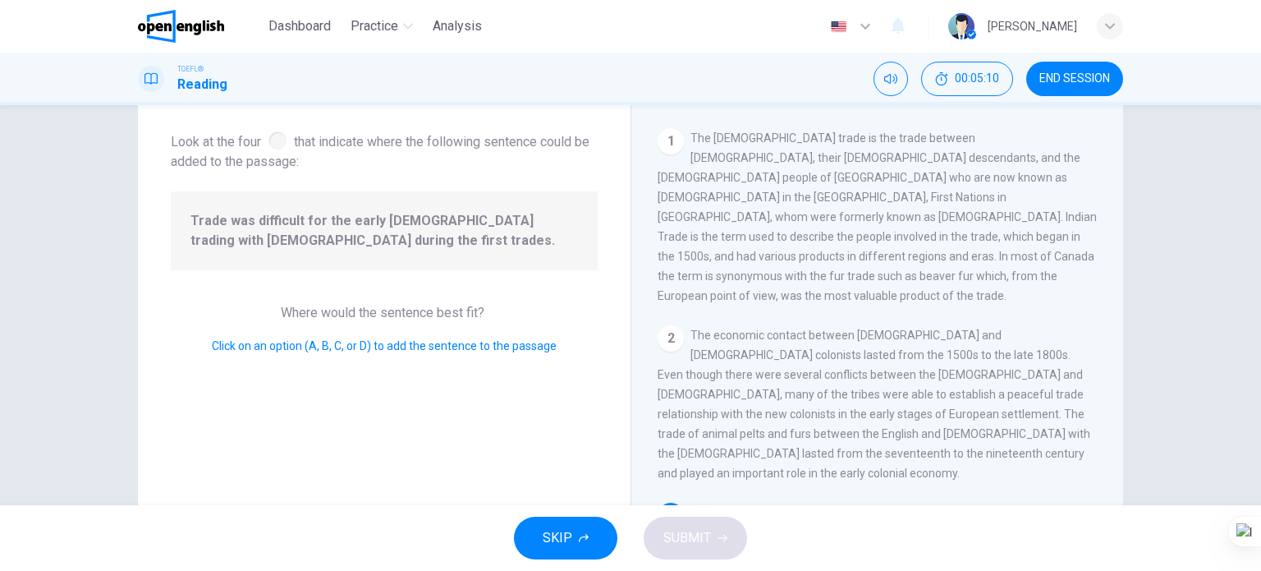
scroll to position [240, 0]
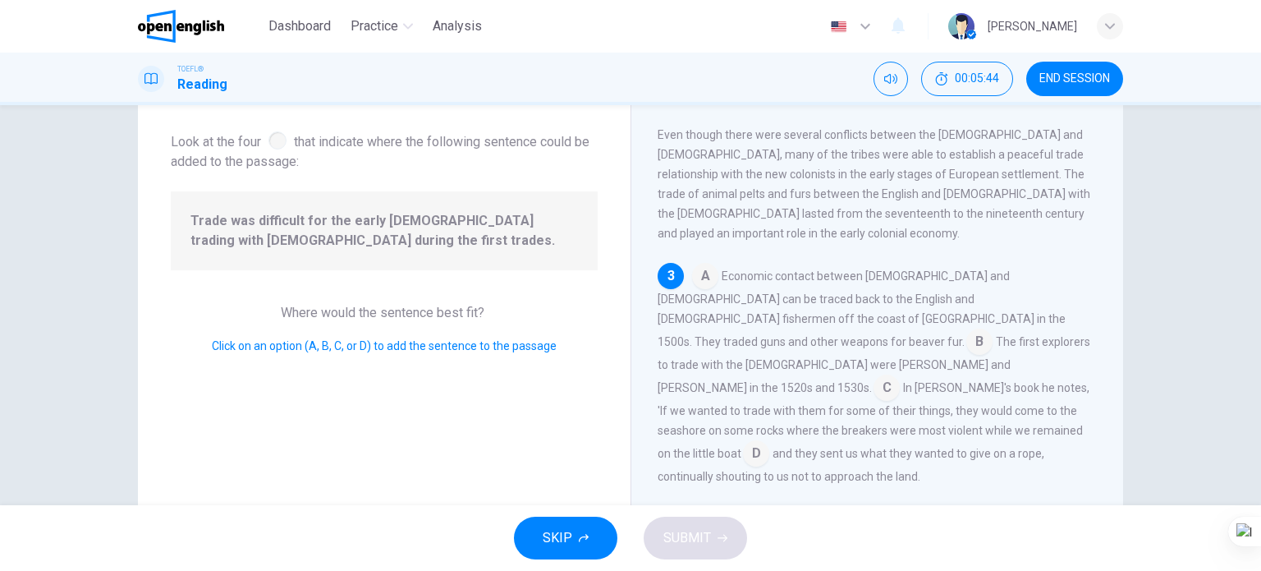
click at [966, 275] on span "Economic contact between [DEMOGRAPHIC_DATA] and [DEMOGRAPHIC_DATA] can be trace…" at bounding box center [862, 308] width 408 height 79
click at [967, 330] on input at bounding box center [979, 343] width 26 height 26
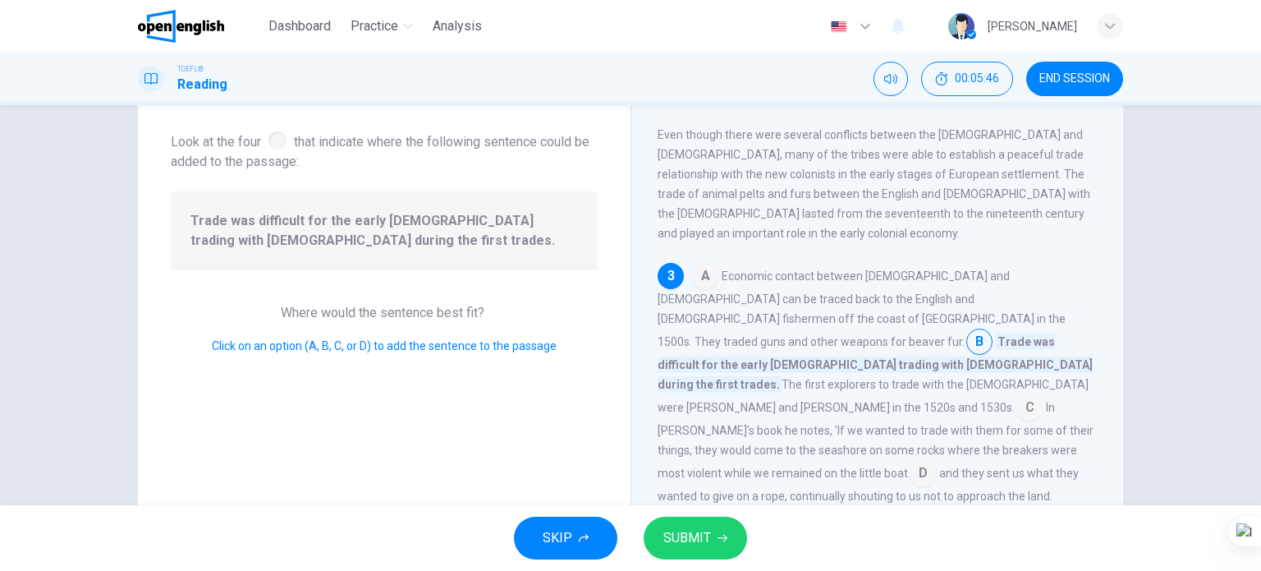
click at [706, 539] on span "SUBMIT" at bounding box center [687, 537] width 48 height 23
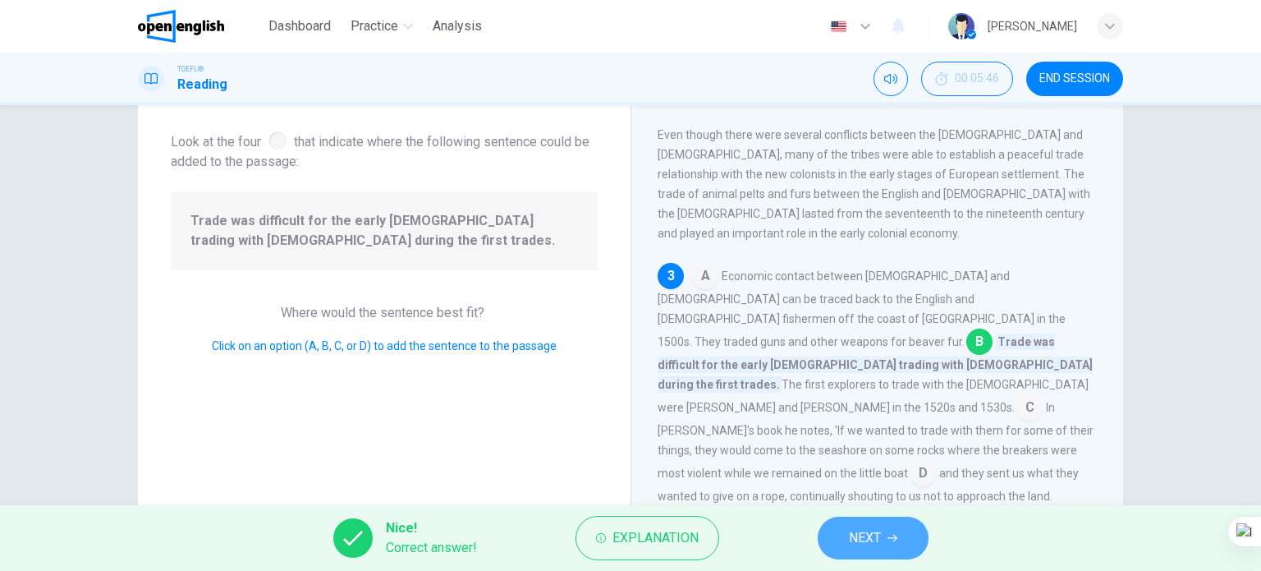
click at [883, 530] on button "NEXT" at bounding box center [873, 537] width 111 height 43
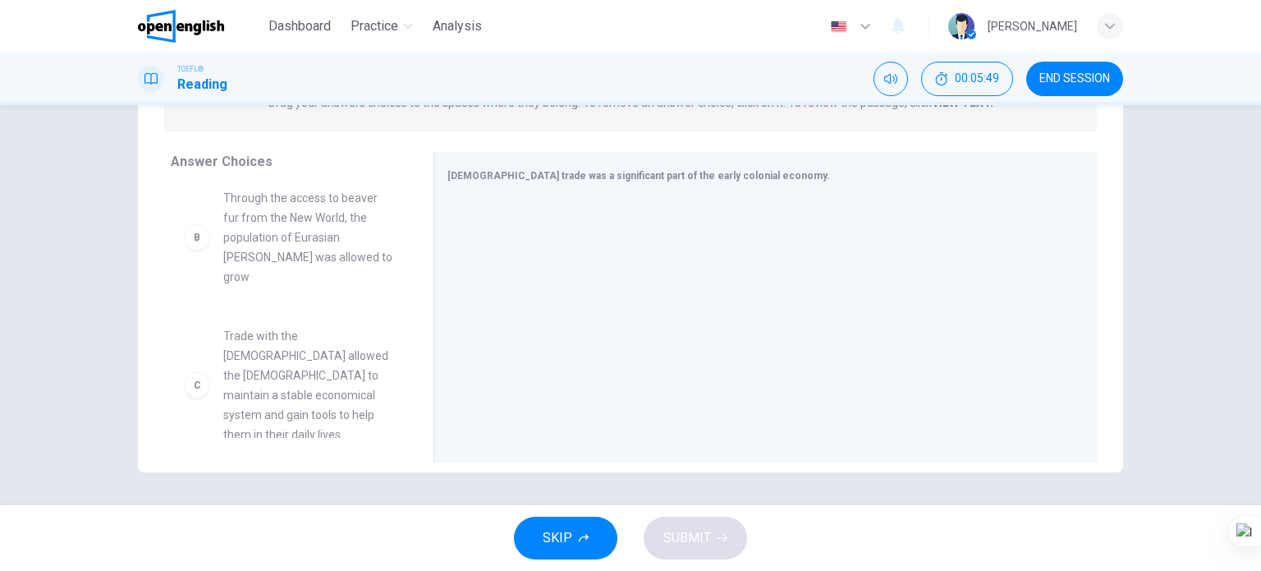
scroll to position [0, 0]
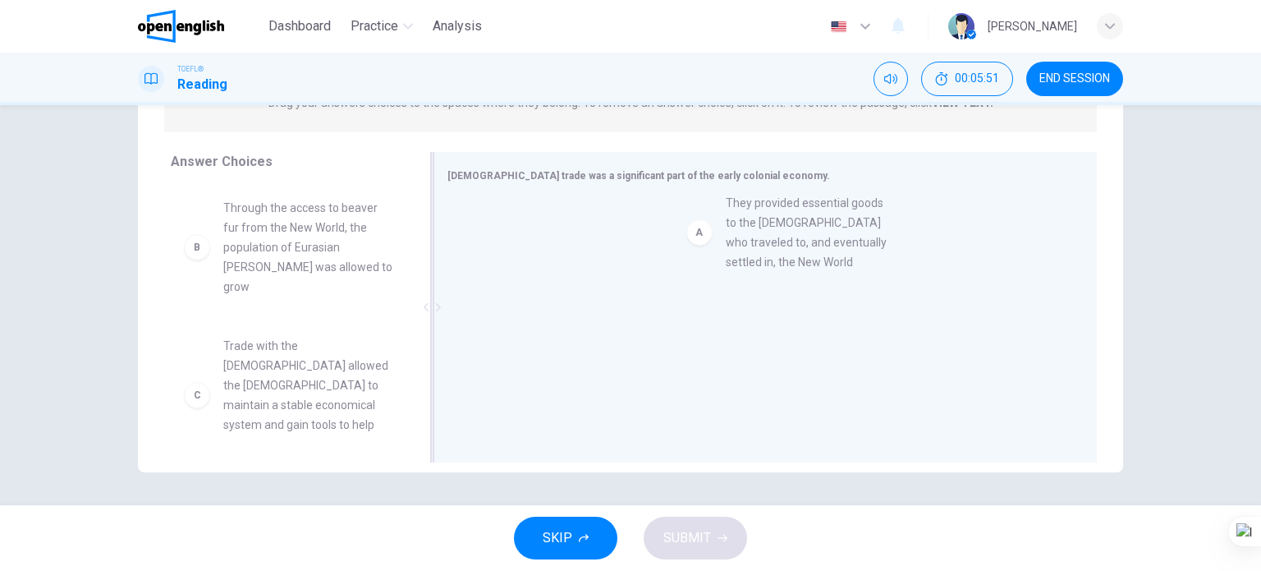
drag, startPoint x: 316, startPoint y: 221, endPoint x: 725, endPoint y: 252, distance: 410.1
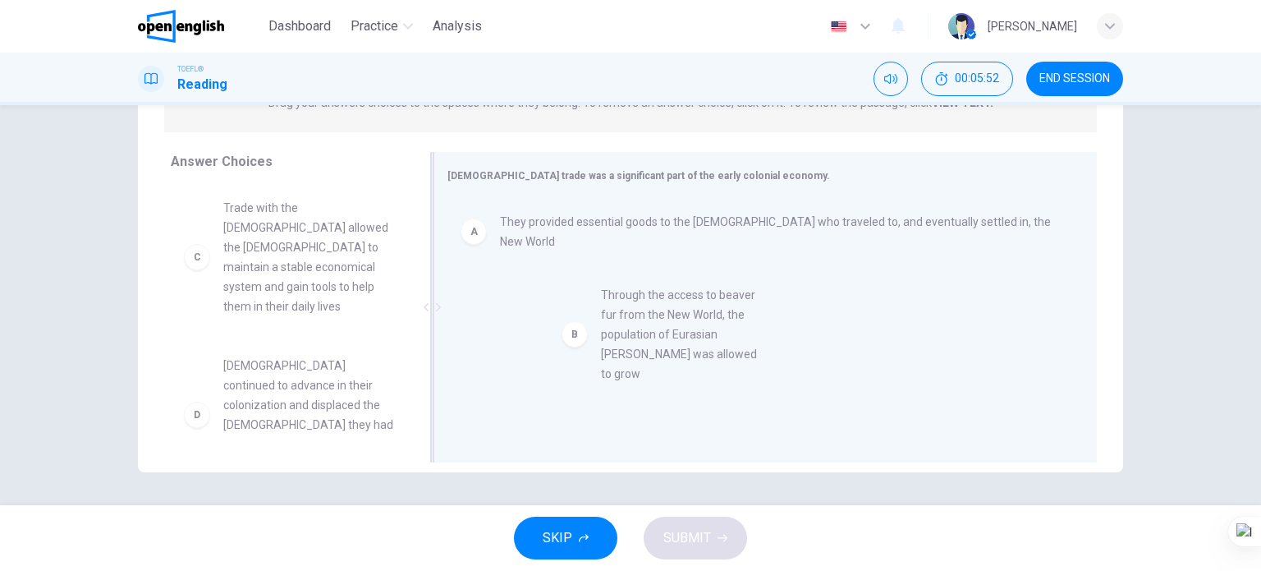
drag, startPoint x: 330, startPoint y: 236, endPoint x: 489, endPoint y: 349, distance: 194.8
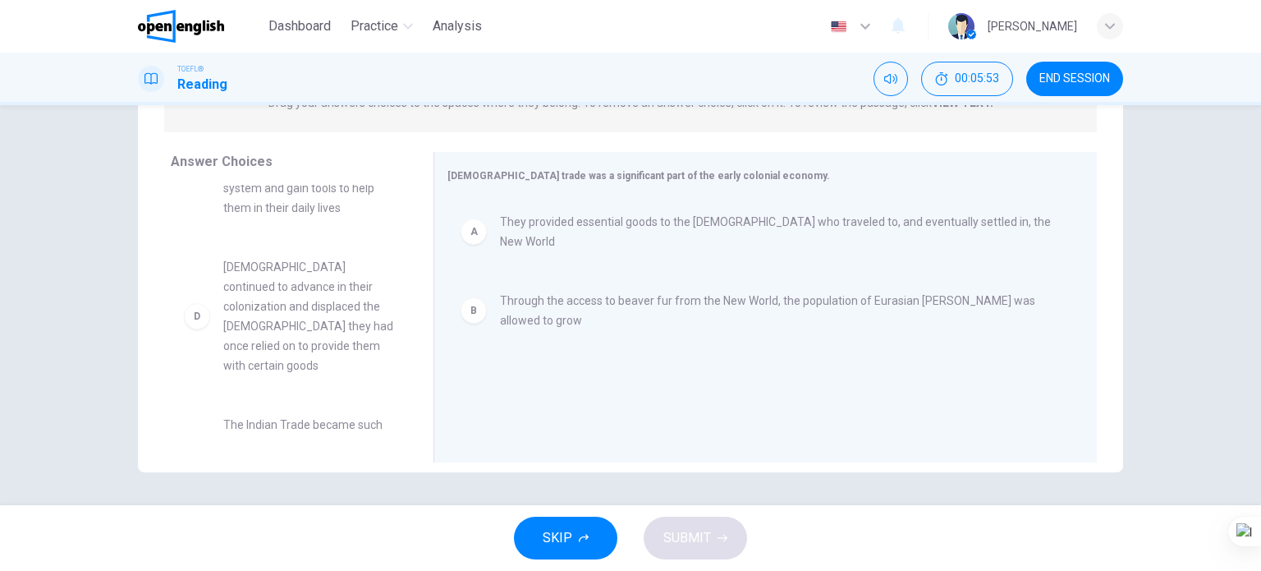
scroll to position [328, 0]
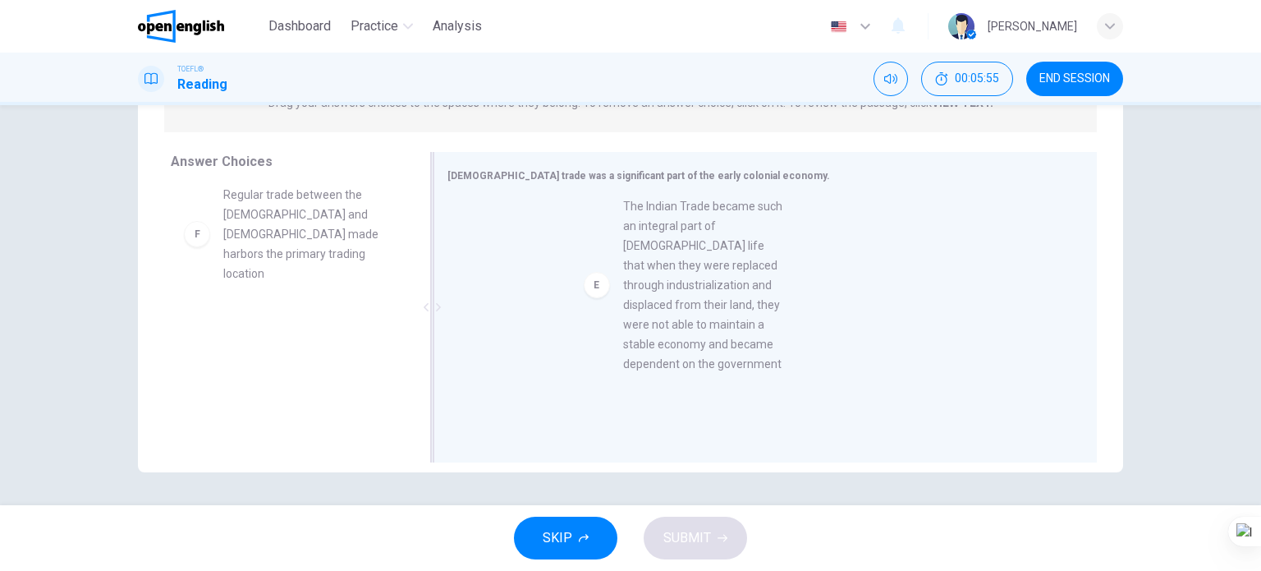
drag, startPoint x: 304, startPoint y: 324, endPoint x: 720, endPoint y: 342, distance: 416.6
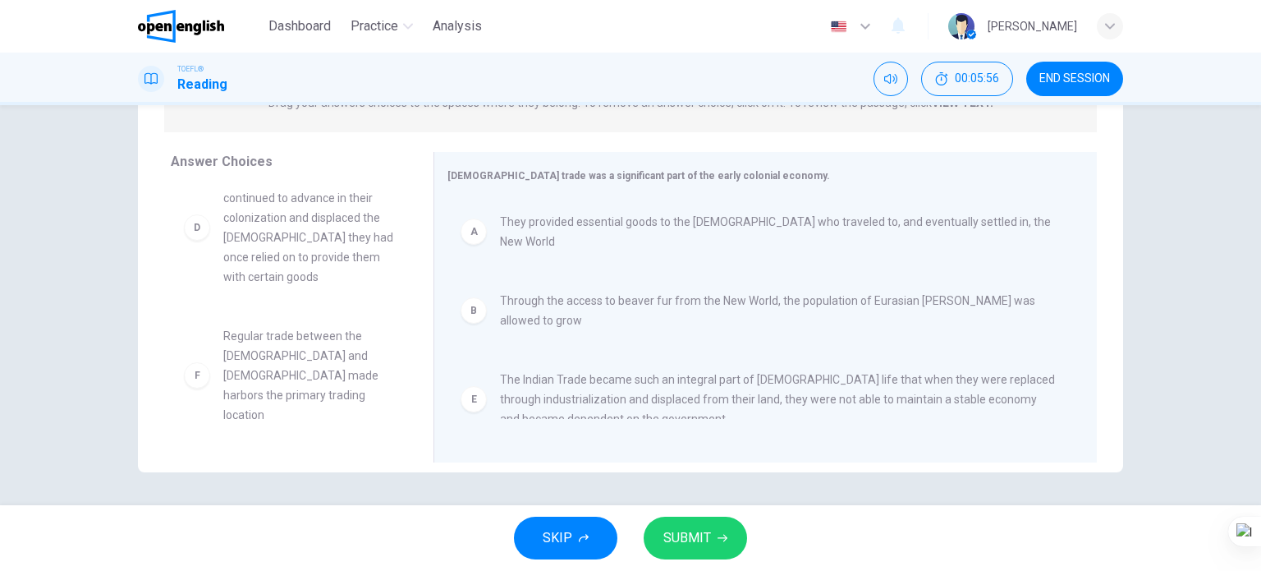
scroll to position [167, 0]
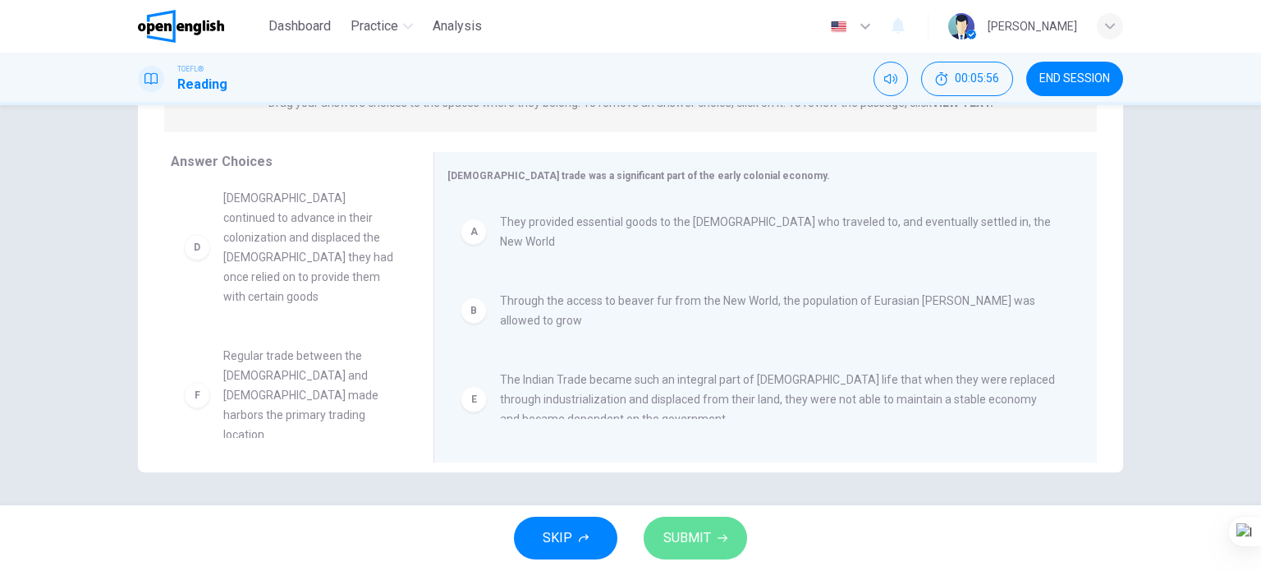
click at [678, 551] on button "SUBMIT" at bounding box center [695, 537] width 103 height 43
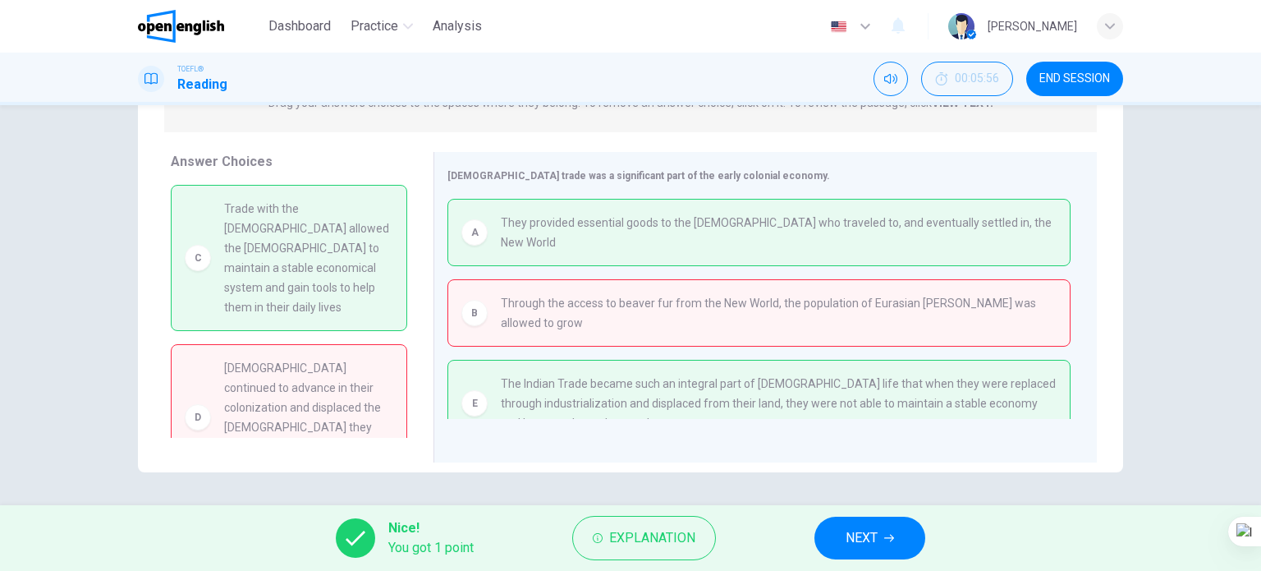
scroll to position [0, 0]
click at [892, 545] on button "NEXT" at bounding box center [869, 537] width 111 height 43
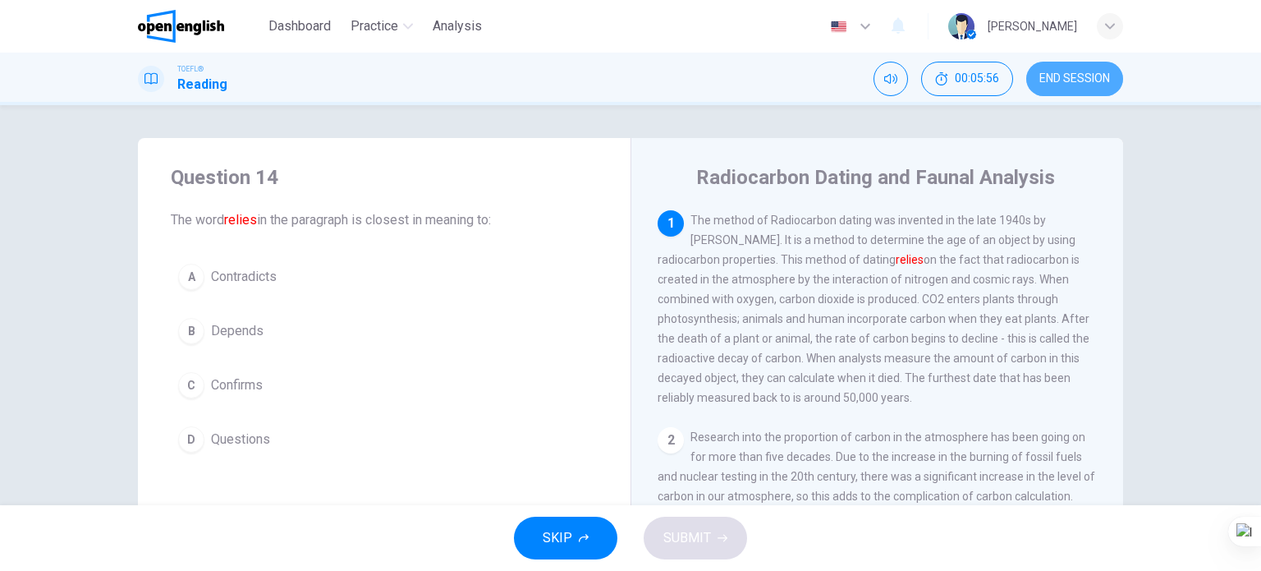
drag, startPoint x: 1085, startPoint y: 81, endPoint x: 679, endPoint y: 64, distance: 406.8
click at [1085, 81] on span "END SESSION" at bounding box center [1074, 78] width 71 height 13
